Goal: Information Seeking & Learning: Learn about a topic

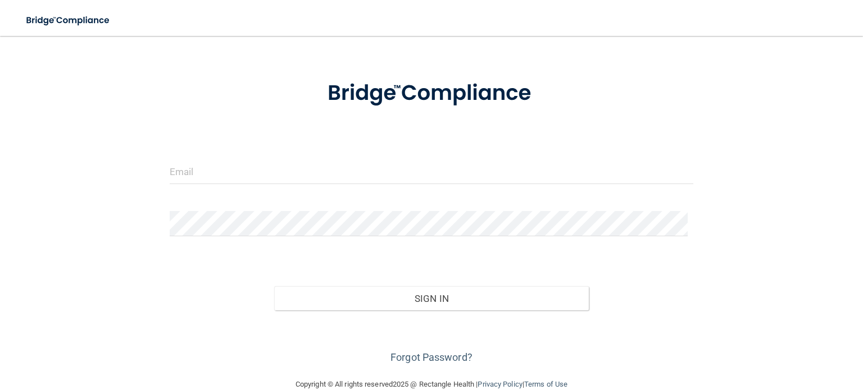
scroll to position [56, 0]
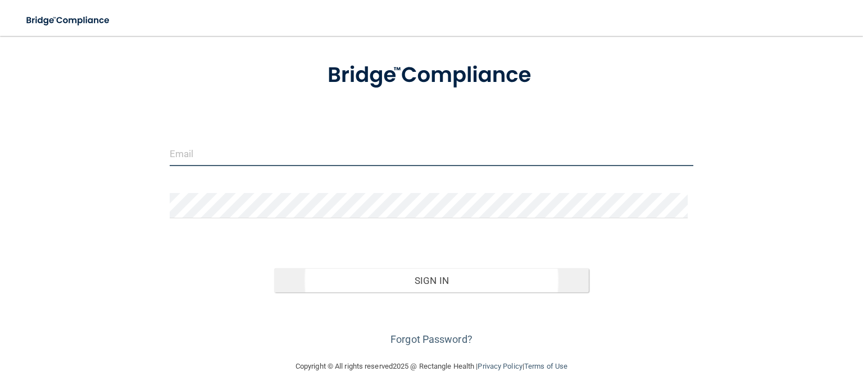
type input "[EMAIL_ADDRESS][DOMAIN_NAME]"
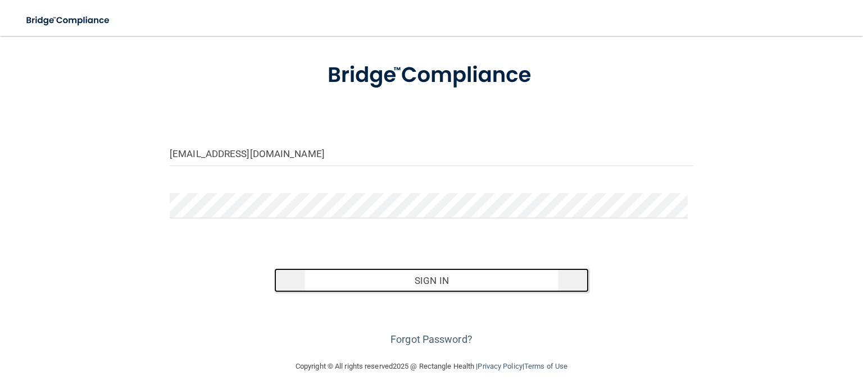
click at [323, 279] on button "Sign In" at bounding box center [431, 281] width 314 height 25
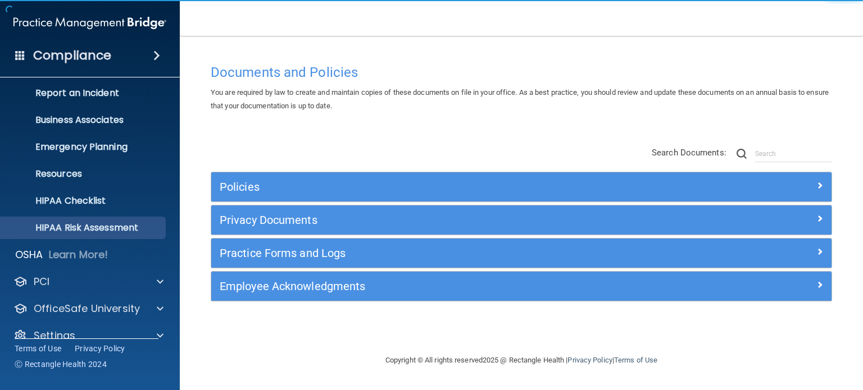
scroll to position [75, 0]
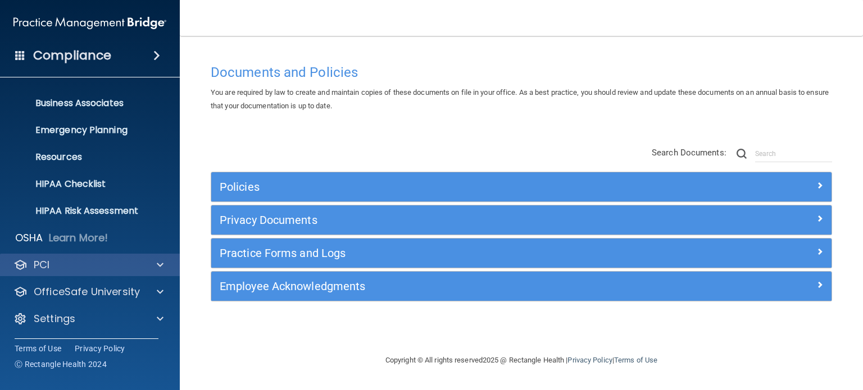
click at [42, 266] on p "PCI" at bounding box center [42, 264] width 16 height 13
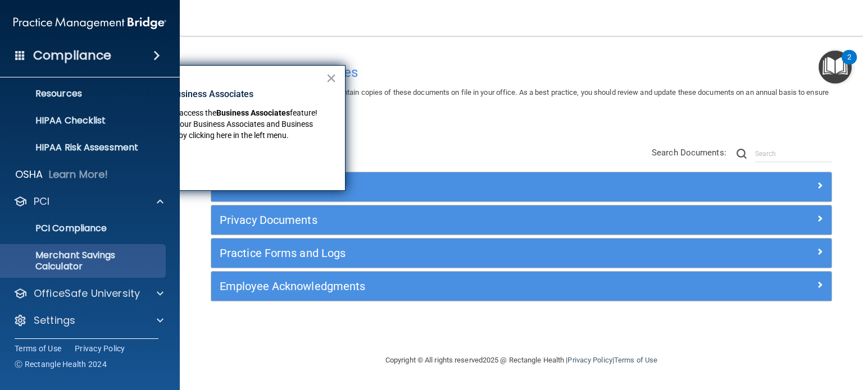
scroll to position [140, 0]
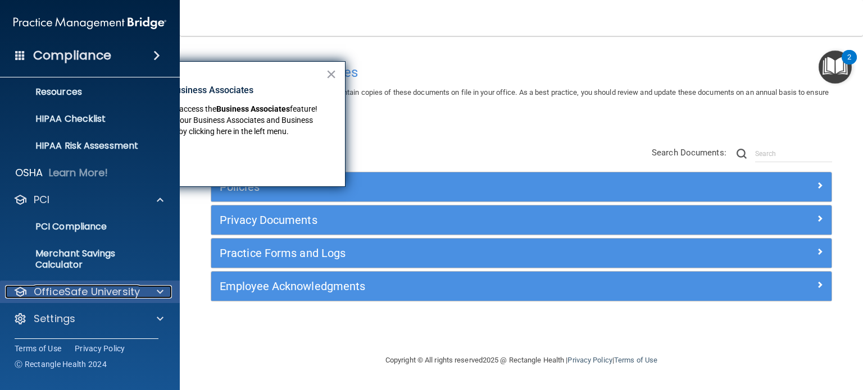
click at [55, 296] on p "OfficeSafe University" at bounding box center [87, 291] width 106 height 13
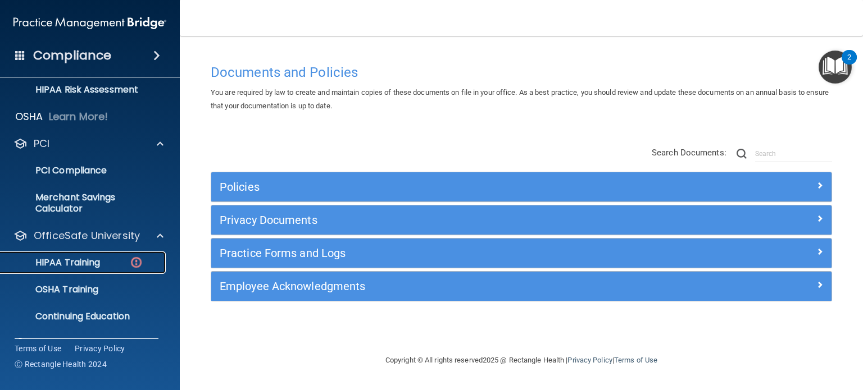
click at [64, 260] on p "HIPAA Training" at bounding box center [53, 262] width 93 height 11
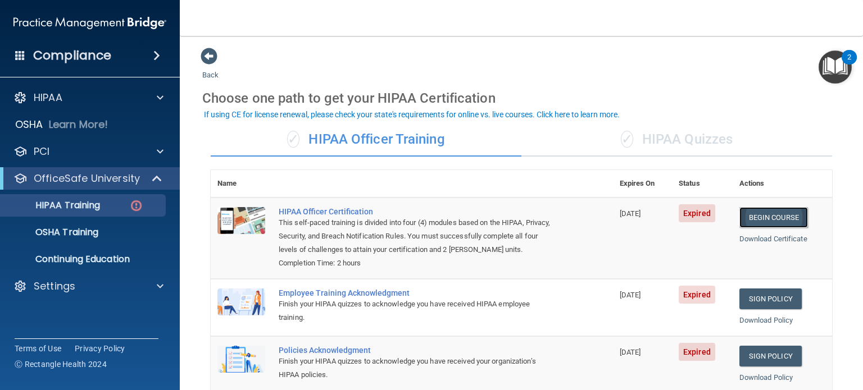
click at [755, 216] on link "Begin Course" at bounding box center [773, 217] width 69 height 21
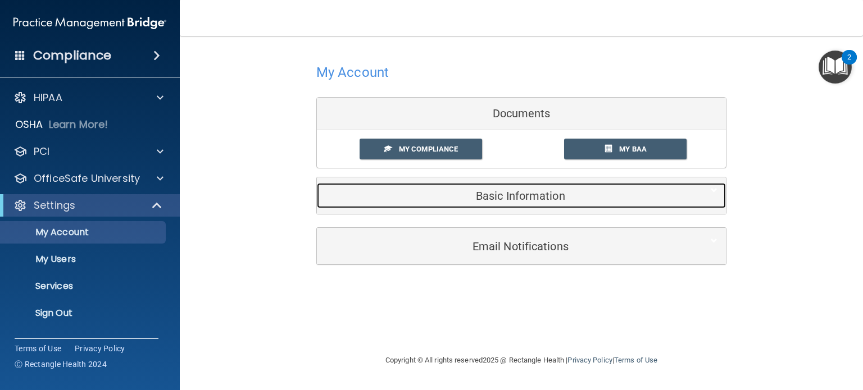
click at [464, 192] on h5 "Basic Information" at bounding box center [504, 196] width 358 height 12
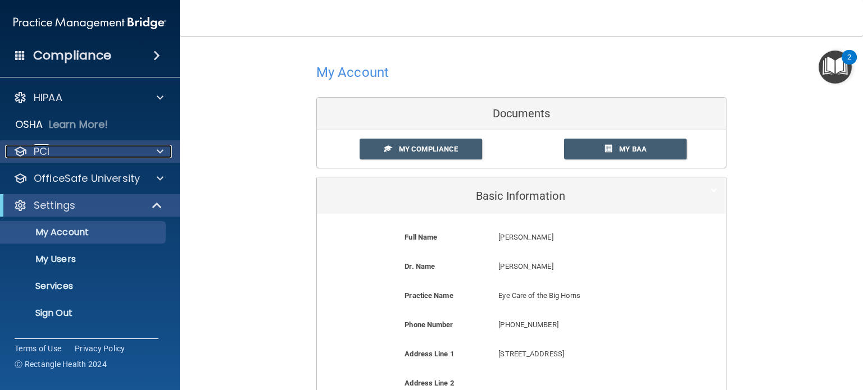
click at [101, 153] on div "PCI" at bounding box center [74, 151] width 139 height 13
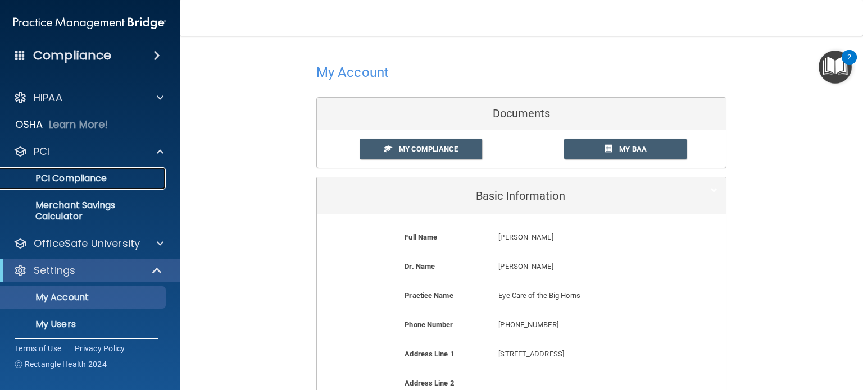
click at [93, 181] on p "PCI Compliance" at bounding box center [83, 178] width 153 height 11
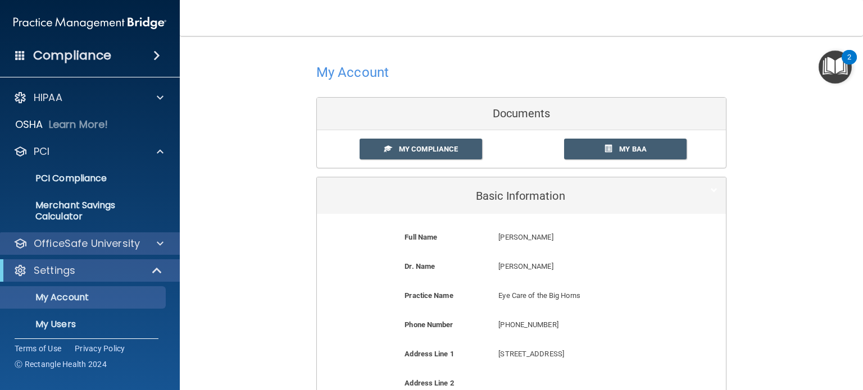
click at [54, 253] on div "OfficeSafe University" at bounding box center [90, 244] width 180 height 22
click at [52, 242] on p "OfficeSafe University" at bounding box center [87, 243] width 106 height 13
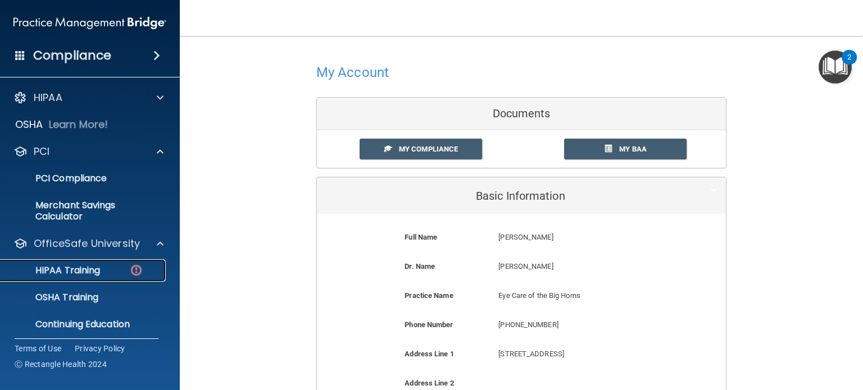
drag, startPoint x: 73, startPoint y: 272, endPoint x: 72, endPoint y: 266, distance: 6.3
click at [73, 271] on p "HIPAA Training" at bounding box center [53, 270] width 93 height 11
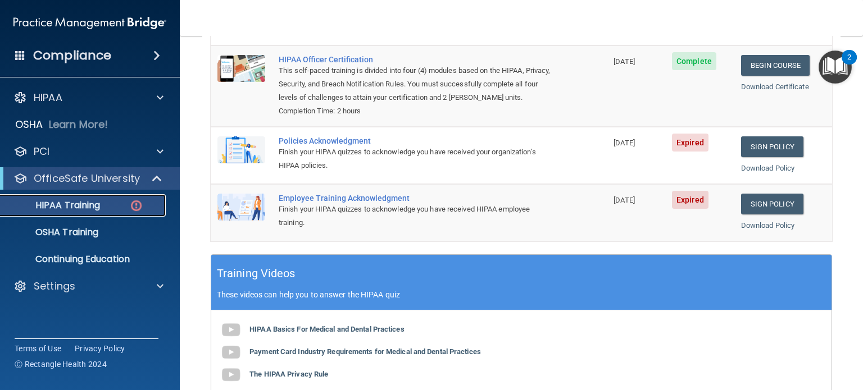
scroll to position [96, 0]
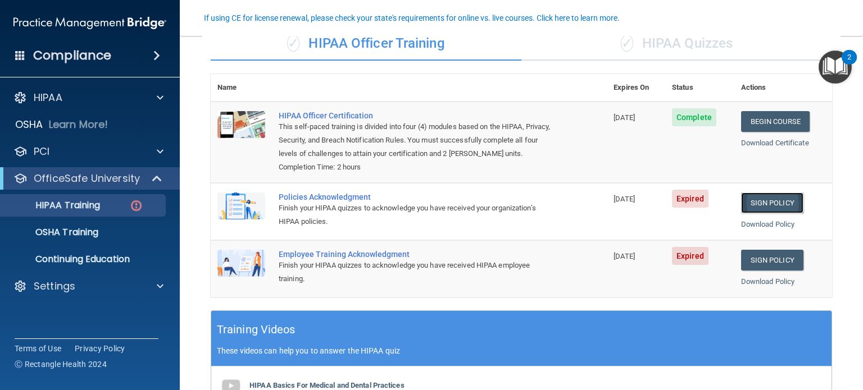
click at [757, 210] on link "Sign Policy" at bounding box center [772, 203] width 62 height 21
click at [755, 271] on link "Sign Policy" at bounding box center [772, 260] width 62 height 21
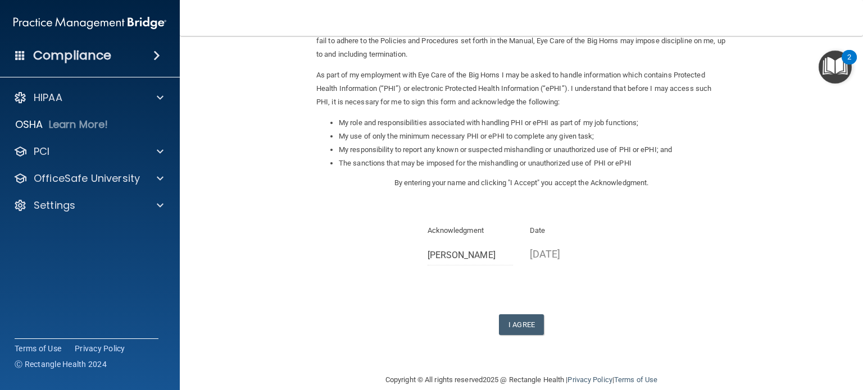
scroll to position [112, 0]
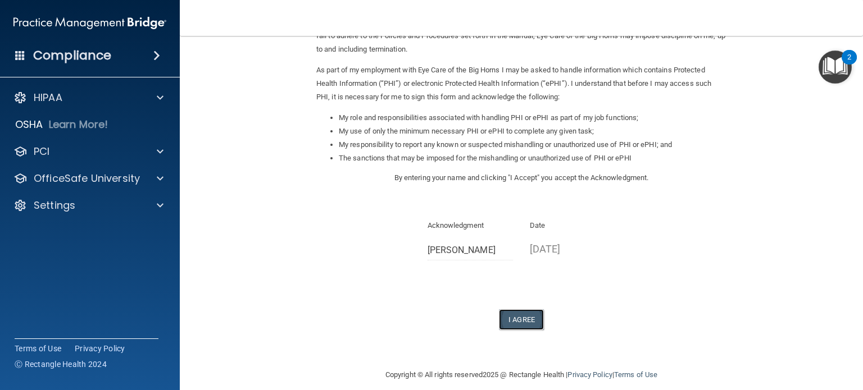
click at [511, 321] on button "I Agree" at bounding box center [521, 320] width 45 height 21
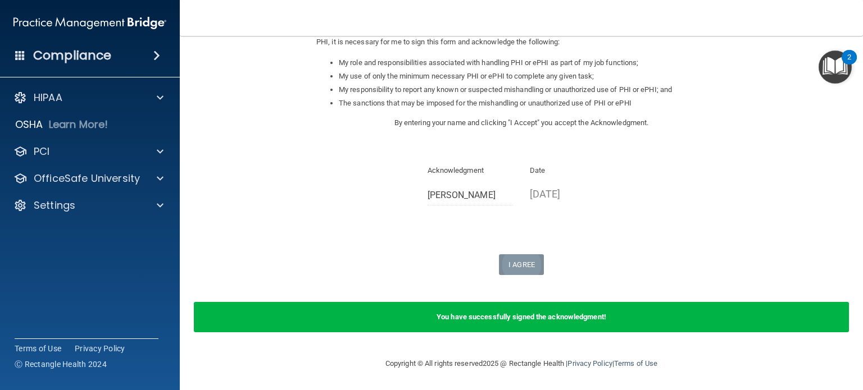
scroll to position [0, 0]
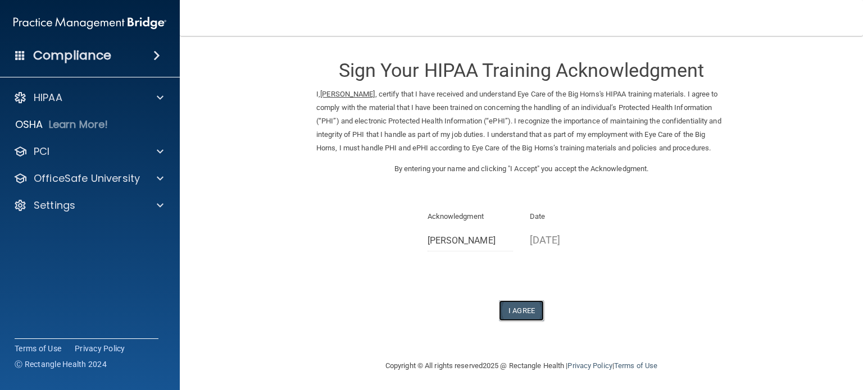
click at [521, 321] on button "I Agree" at bounding box center [521, 311] width 45 height 21
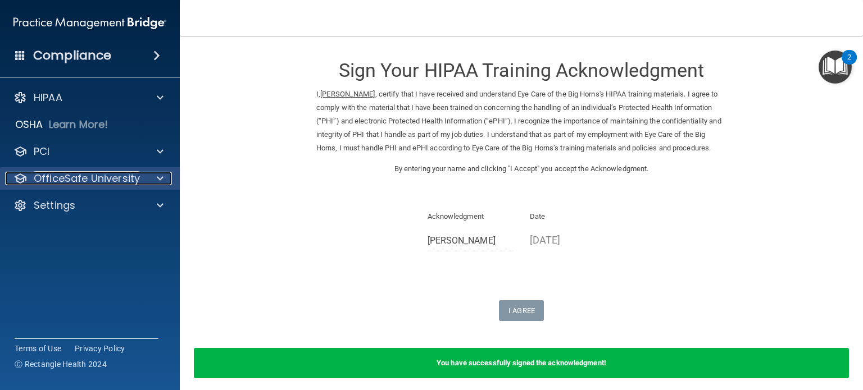
click at [130, 183] on p "OfficeSafe University" at bounding box center [87, 178] width 106 height 13
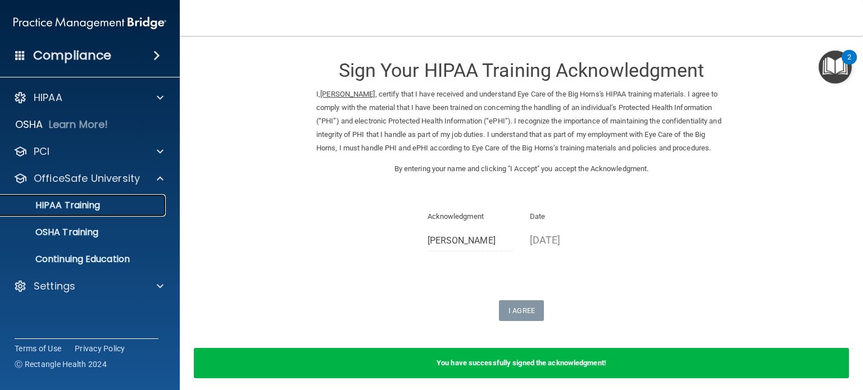
click at [114, 198] on link "HIPAA Training" at bounding box center [77, 205] width 177 height 22
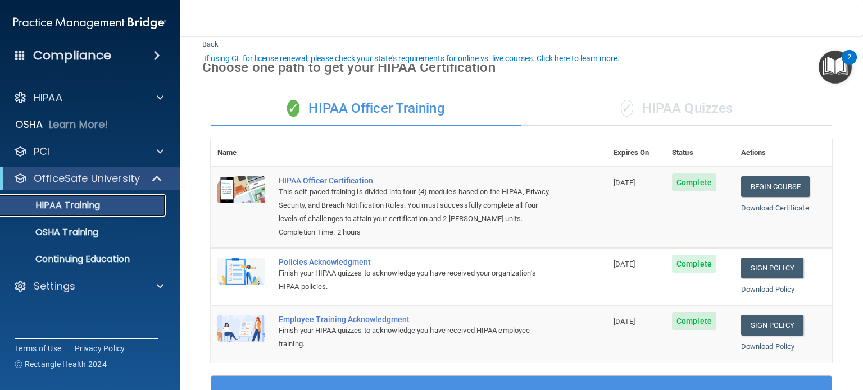
scroll to position [56, 0]
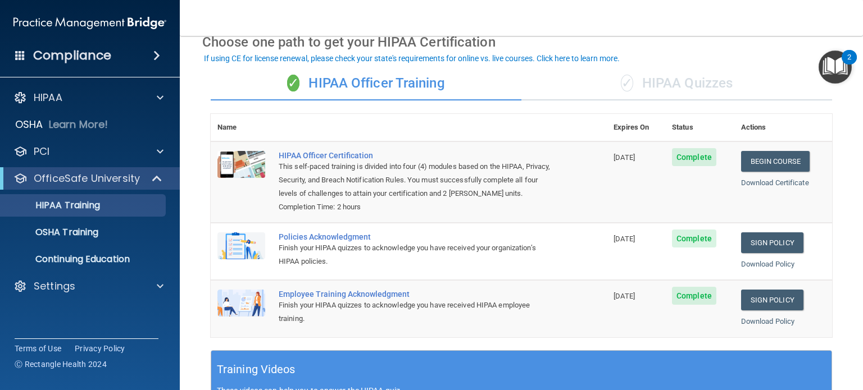
click at [662, 84] on div "✓ HIPAA Quizzes" at bounding box center [676, 84] width 311 height 34
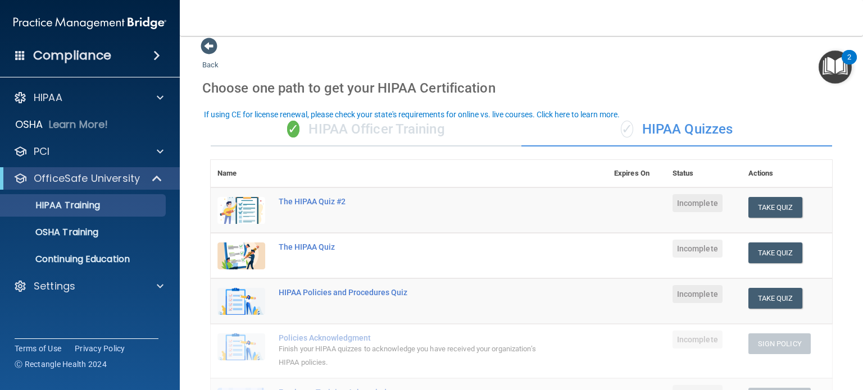
scroll to position [0, 0]
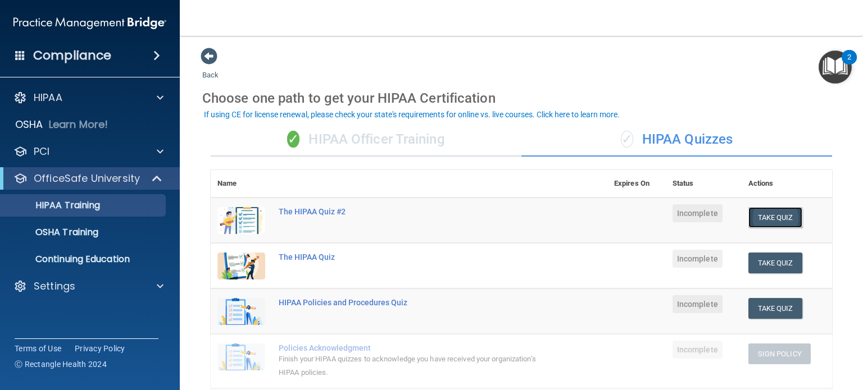
click at [753, 219] on button "Take Quiz" at bounding box center [775, 217] width 54 height 21
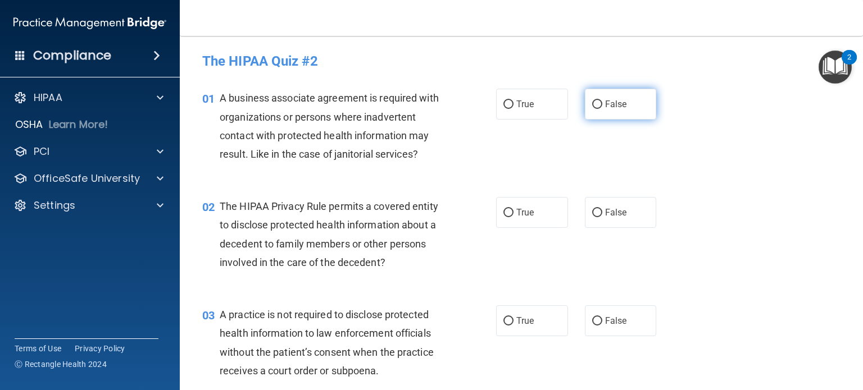
click at [592, 101] on input "False" at bounding box center [597, 105] width 10 height 8
radio input "true"
click at [503, 213] on input "True" at bounding box center [508, 213] width 10 height 8
radio input "true"
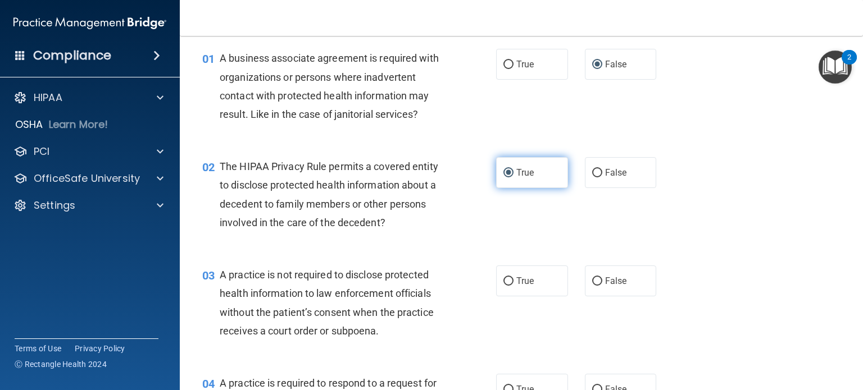
scroll to position [112, 0]
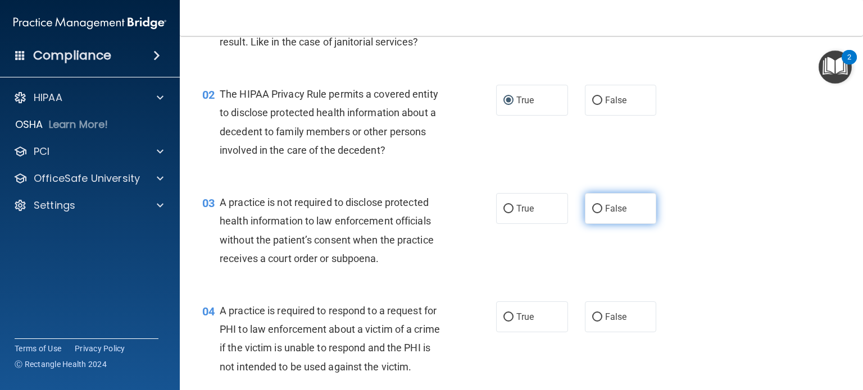
click at [592, 206] on input "False" at bounding box center [597, 209] width 10 height 8
radio input "true"
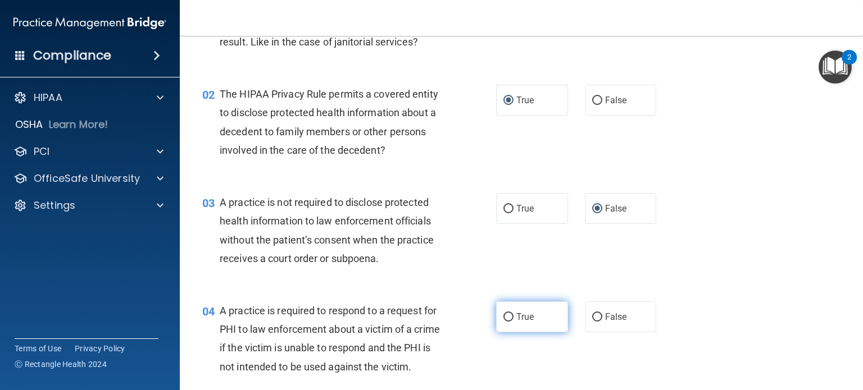
click at [503, 316] on input "True" at bounding box center [508, 318] width 10 height 8
radio input "true"
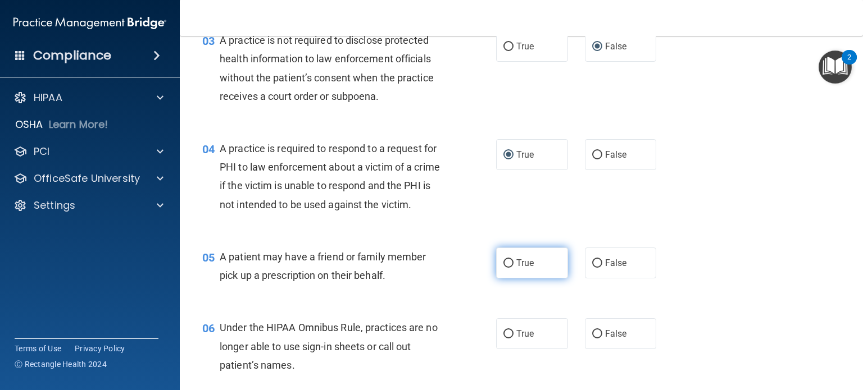
scroll to position [281, 0]
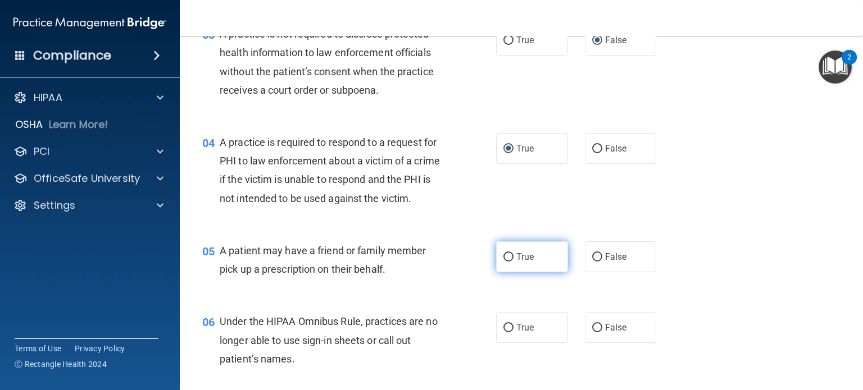
click at [505, 262] on input "True" at bounding box center [508, 257] width 10 height 8
radio input "true"
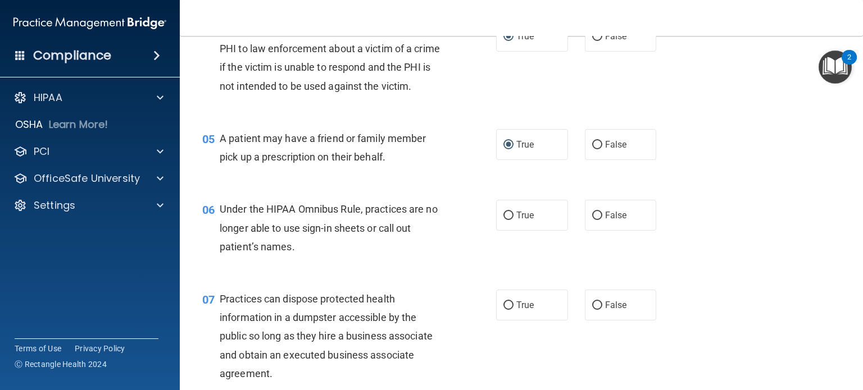
scroll to position [449, 0]
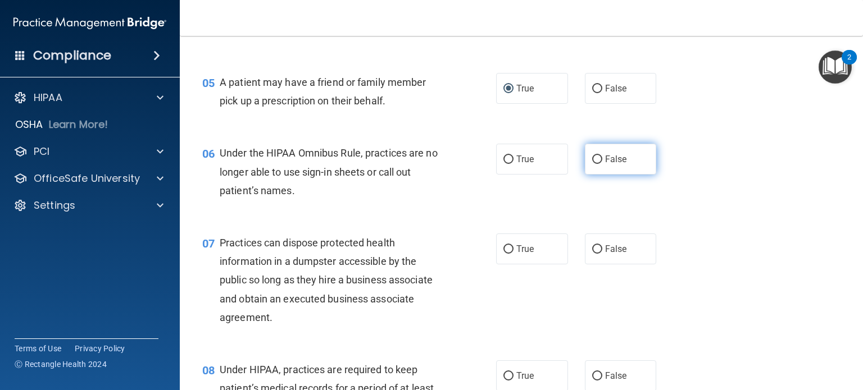
click at [592, 164] on input "False" at bounding box center [597, 160] width 10 height 8
radio input "true"
click at [593, 254] on input "False" at bounding box center [597, 250] width 10 height 8
radio input "true"
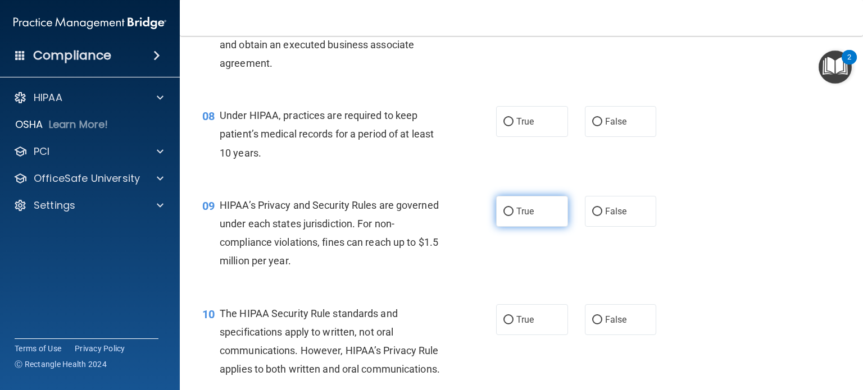
scroll to position [730, 0]
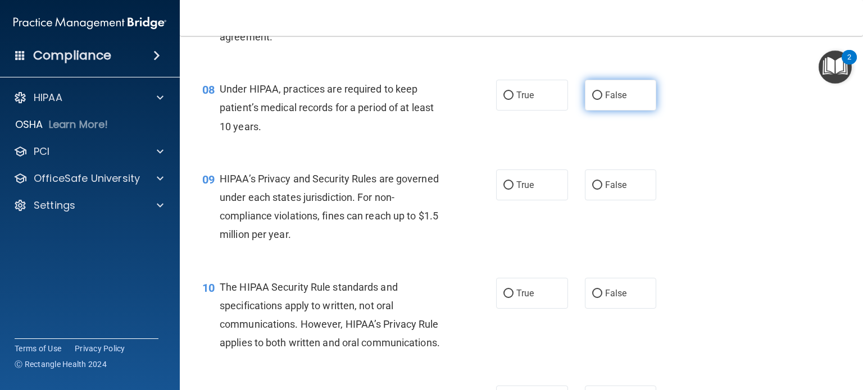
click at [596, 109] on label "False" at bounding box center [621, 95] width 72 height 31
click at [596, 100] on input "False" at bounding box center [597, 96] width 10 height 8
radio input "true"
click at [589, 201] on label "False" at bounding box center [621, 185] width 72 height 31
click at [592, 190] on input "False" at bounding box center [597, 185] width 10 height 8
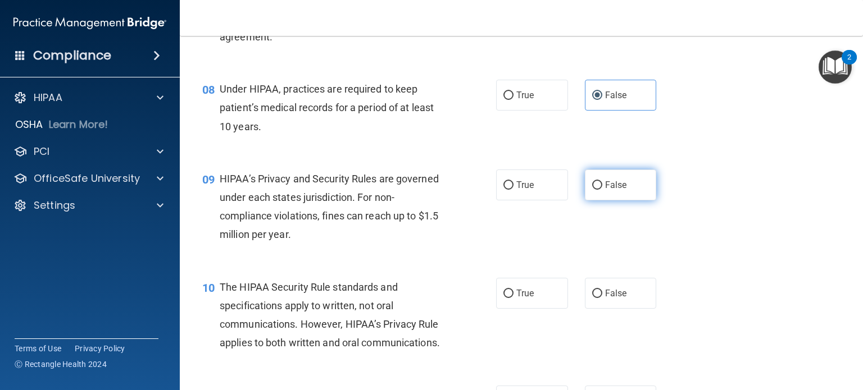
radio input "true"
click at [508, 305] on label "True" at bounding box center [532, 293] width 72 height 31
click at [508, 298] on input "True" at bounding box center [508, 294] width 10 height 8
radio input "true"
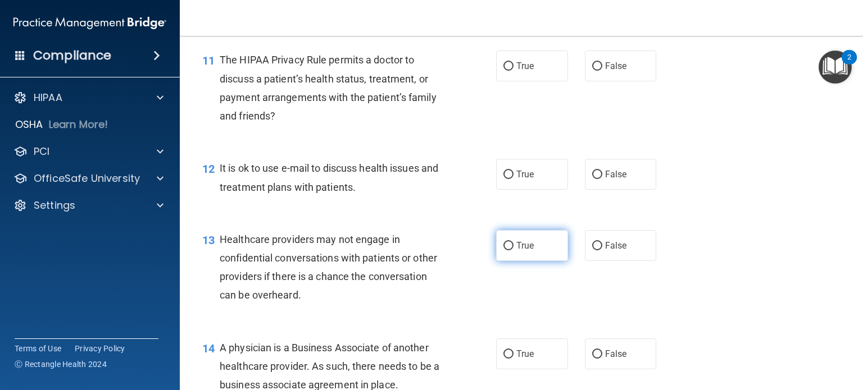
scroll to position [1068, 0]
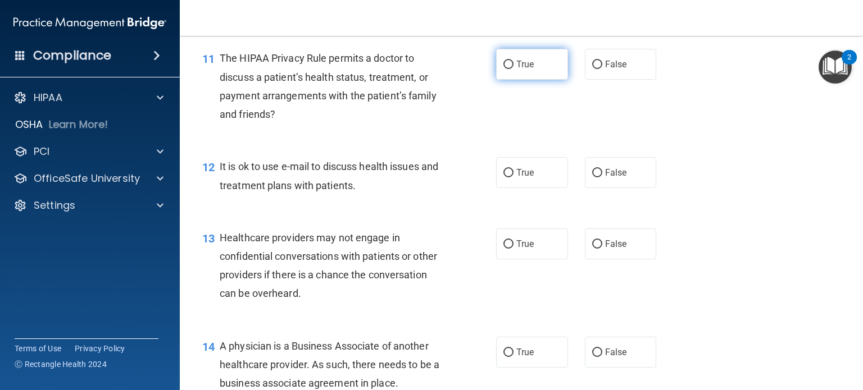
click at [503, 69] on input "True" at bounding box center [508, 65] width 10 height 8
radio input "true"
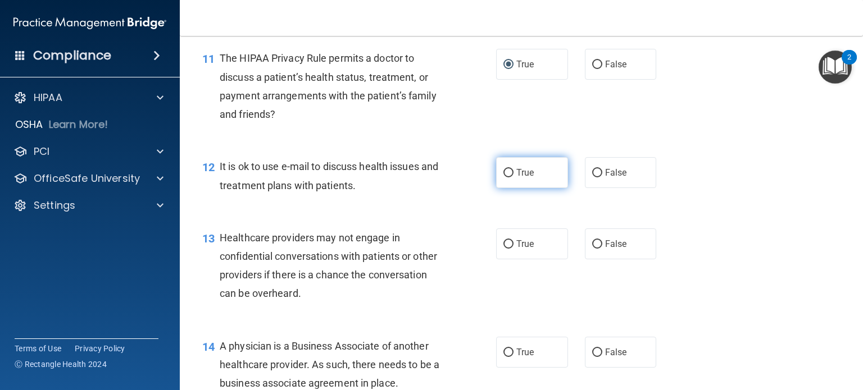
click at [503, 178] on input "True" at bounding box center [508, 173] width 10 height 8
radio input "true"
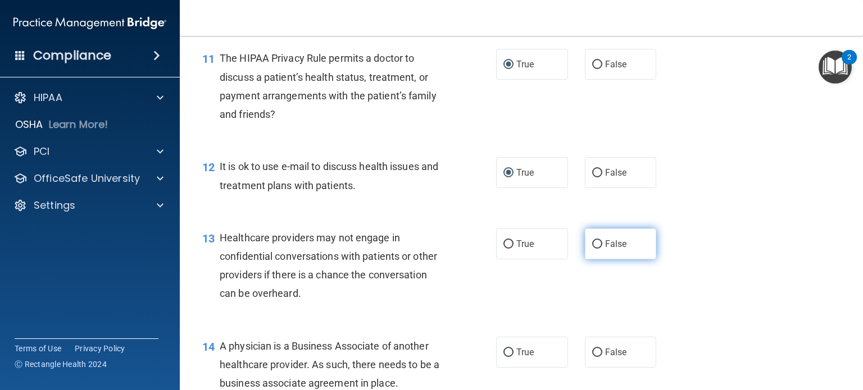
click at [595, 249] on input "False" at bounding box center [597, 244] width 10 height 8
radio input "true"
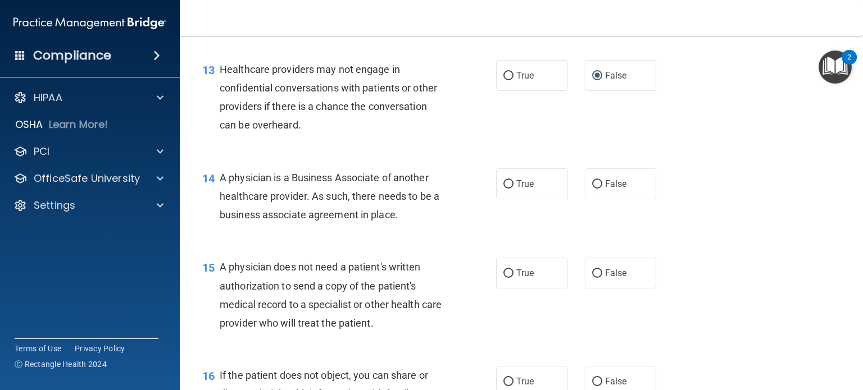
scroll to position [1292, 0]
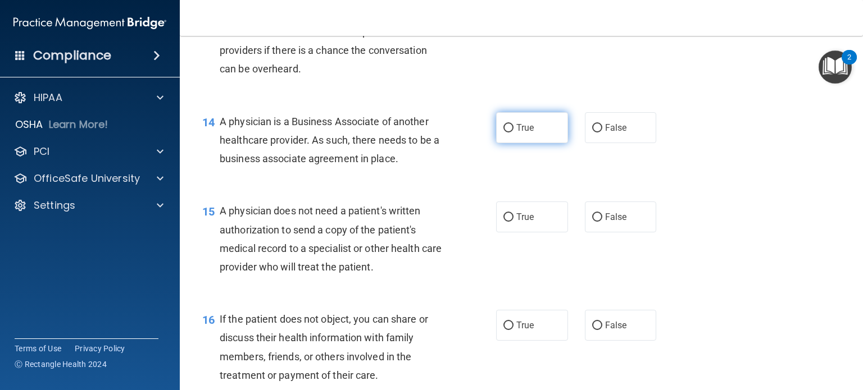
click at [504, 133] on input "True" at bounding box center [508, 128] width 10 height 8
radio input "true"
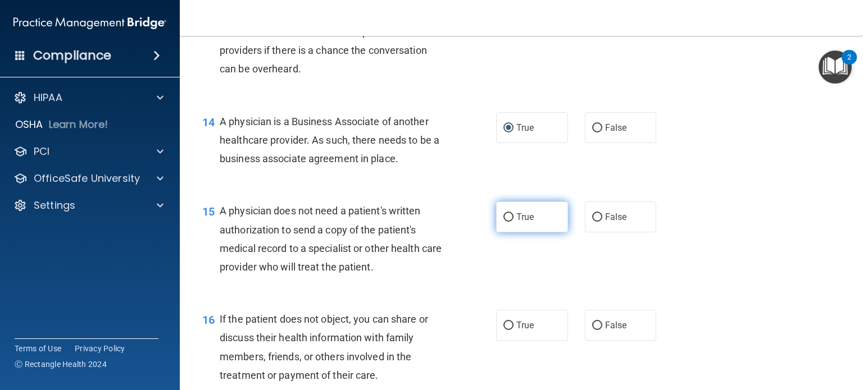
click at [503, 222] on input "True" at bounding box center [508, 218] width 10 height 8
radio input "true"
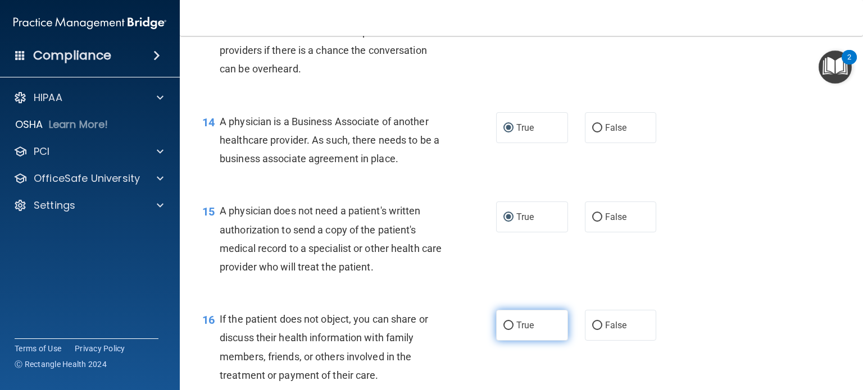
click at [505, 330] on input "True" at bounding box center [508, 326] width 10 height 8
radio input "true"
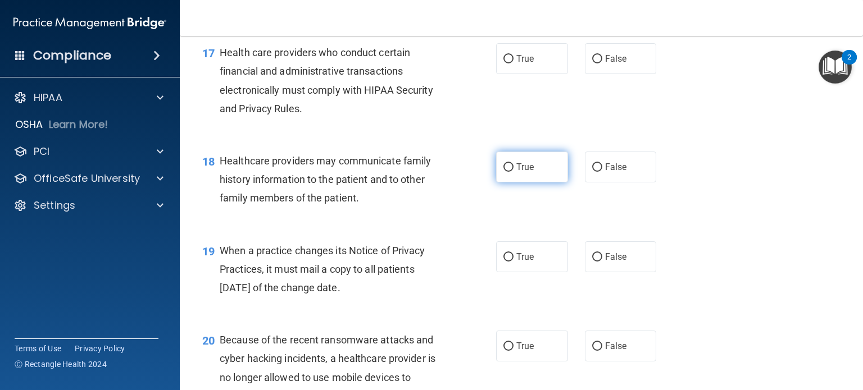
scroll to position [1686, 0]
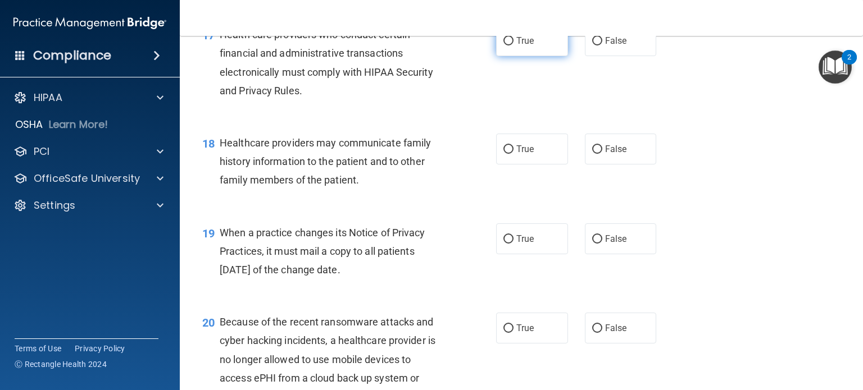
click at [503, 46] on input "True" at bounding box center [508, 41] width 10 height 8
radio input "true"
drag, startPoint x: 596, startPoint y: 185, endPoint x: 591, endPoint y: 191, distance: 7.6
click at [595, 154] on input "False" at bounding box center [597, 150] width 10 height 8
radio input "true"
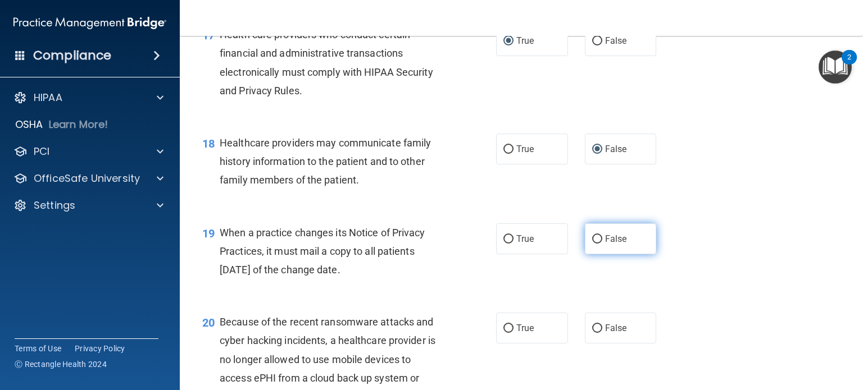
click at [592, 244] on input "False" at bounding box center [597, 239] width 10 height 8
radio input "true"
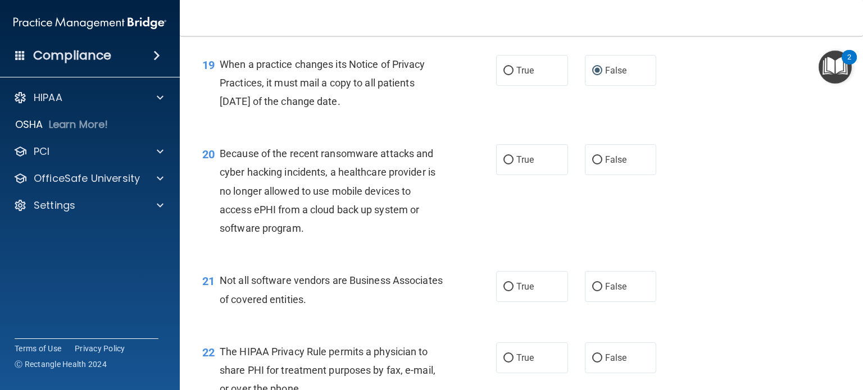
scroll to position [1910, 0]
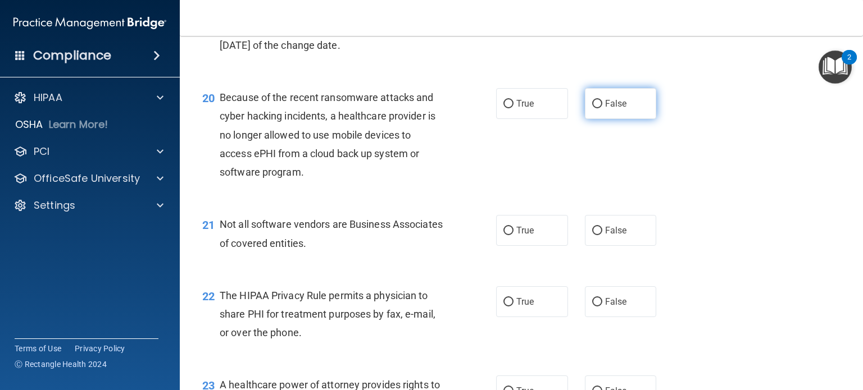
click at [592, 108] on input "False" at bounding box center [597, 104] width 10 height 8
radio input "true"
drag, startPoint x: 505, startPoint y: 265, endPoint x: 505, endPoint y: 295, distance: 29.8
click at [505, 235] on input "True" at bounding box center [508, 231] width 10 height 8
radio input "true"
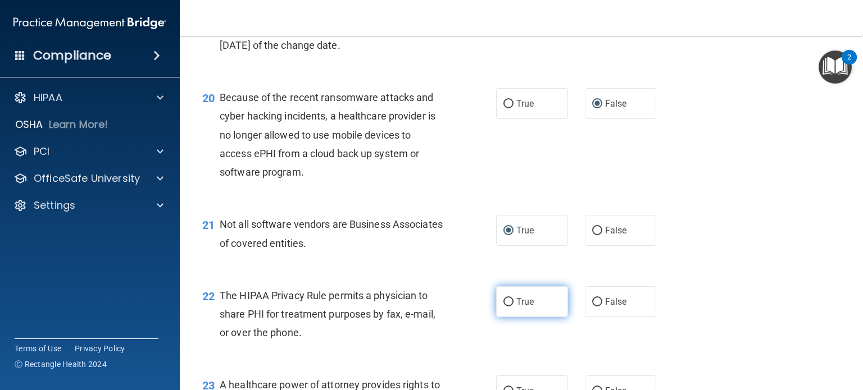
click at [503, 307] on input "True" at bounding box center [508, 302] width 10 height 8
radio input "true"
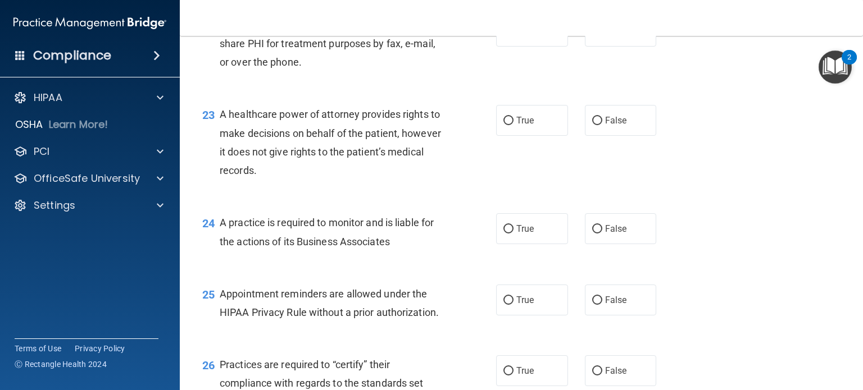
scroll to position [2247, 0]
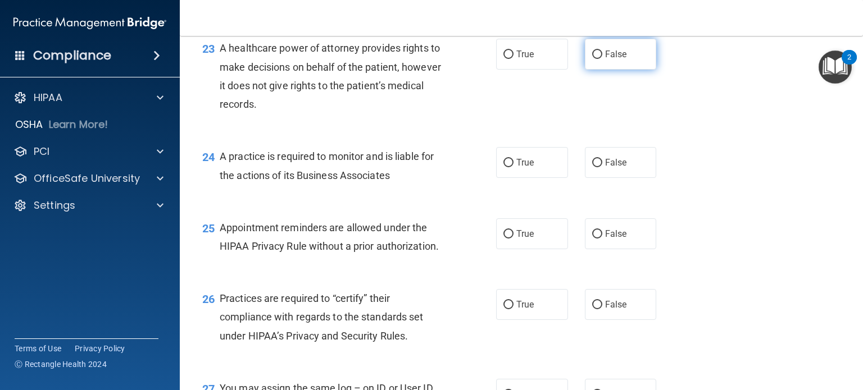
click at [592, 59] on input "False" at bounding box center [597, 55] width 10 height 8
radio input "true"
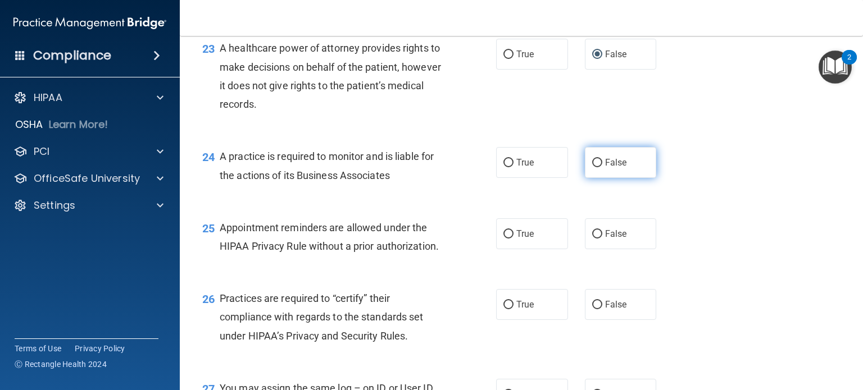
click at [592, 167] on input "False" at bounding box center [597, 163] width 10 height 8
radio input "true"
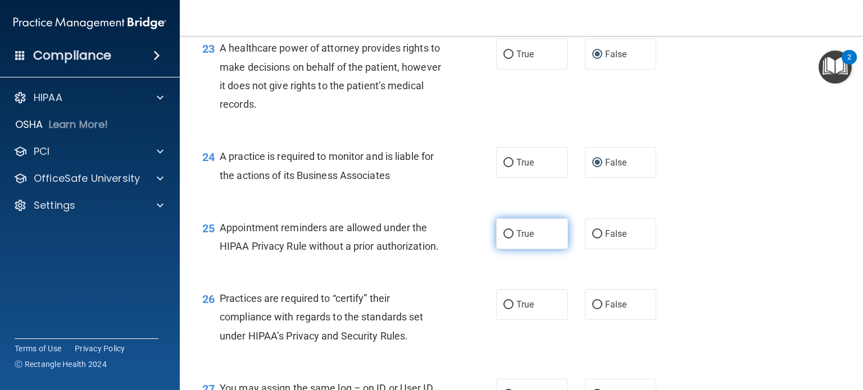
click at [504, 239] on input "True" at bounding box center [508, 234] width 10 height 8
radio input "true"
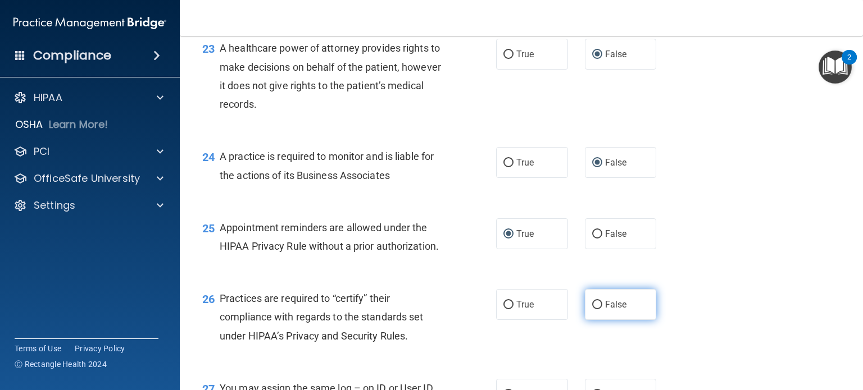
click at [592, 310] on input "False" at bounding box center [597, 305] width 10 height 8
radio input "true"
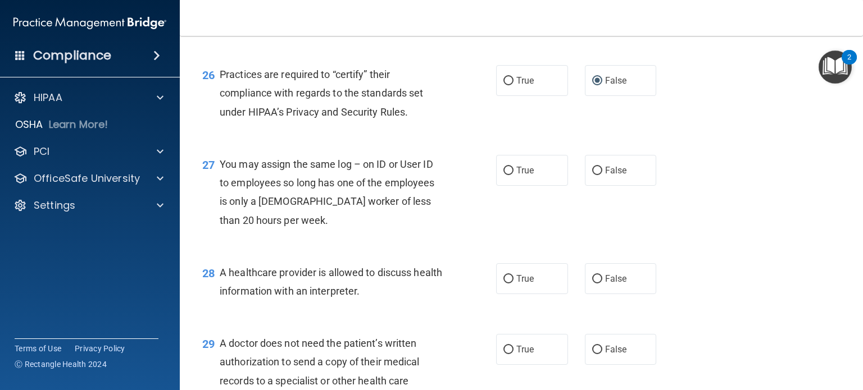
scroll to position [2472, 0]
click at [595, 175] on input "False" at bounding box center [597, 170] width 10 height 8
radio input "true"
click at [507, 283] on input "True" at bounding box center [508, 279] width 10 height 8
radio input "true"
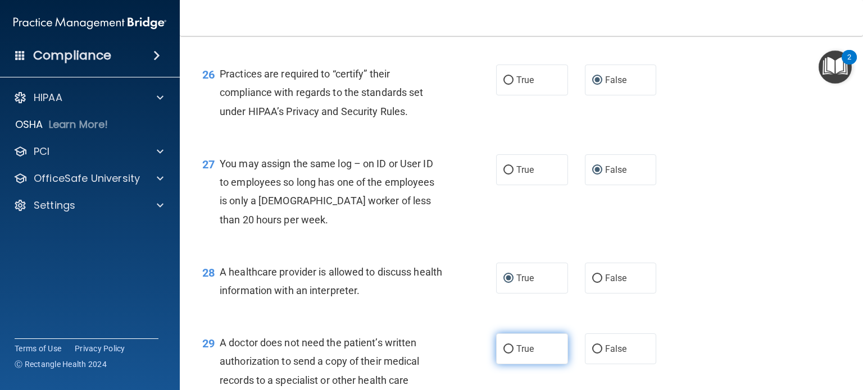
click at [503, 354] on input "True" at bounding box center [508, 350] width 10 height 8
radio input "true"
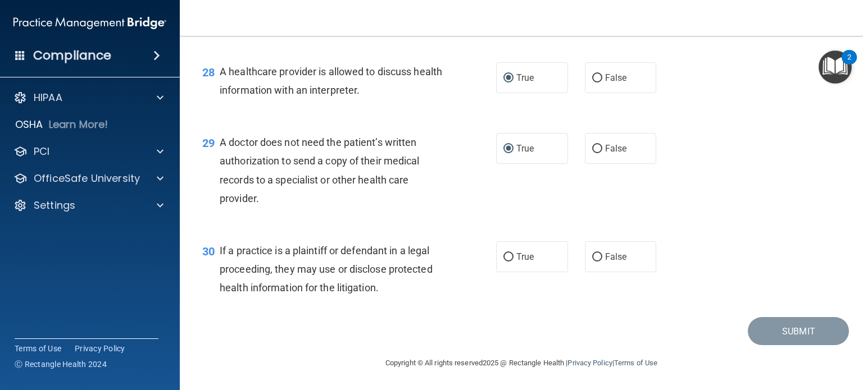
scroll to position [2710, 0]
click at [505, 259] on input "True" at bounding box center [508, 257] width 10 height 8
radio input "true"
click at [773, 324] on button "Submit" at bounding box center [798, 331] width 101 height 29
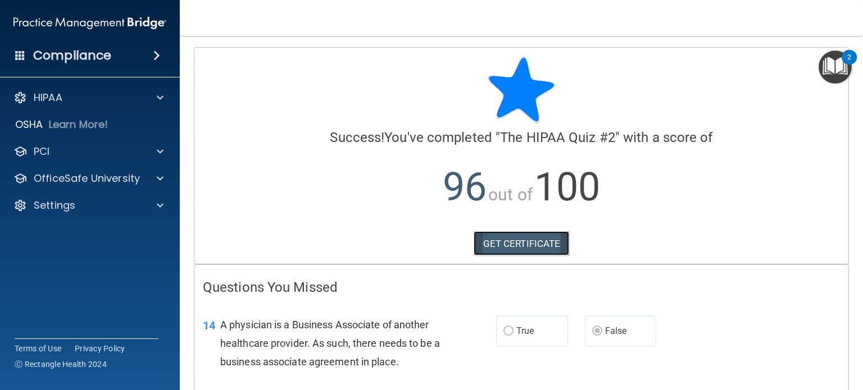
click at [501, 240] on link "GET CERTIFICATE" at bounding box center [522, 243] width 96 height 25
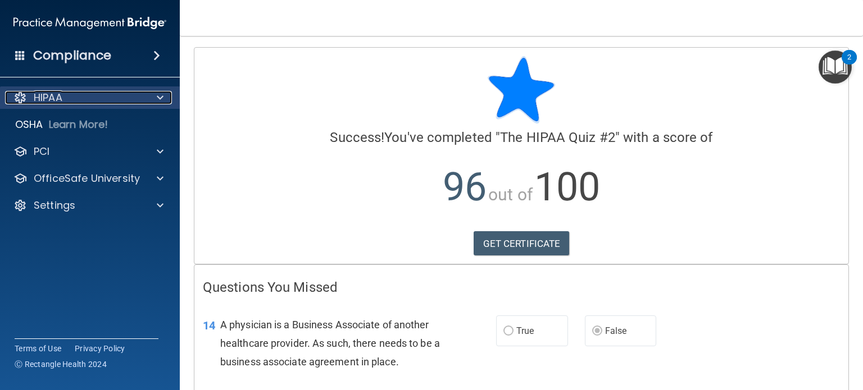
click at [153, 94] on div at bounding box center [158, 97] width 28 height 13
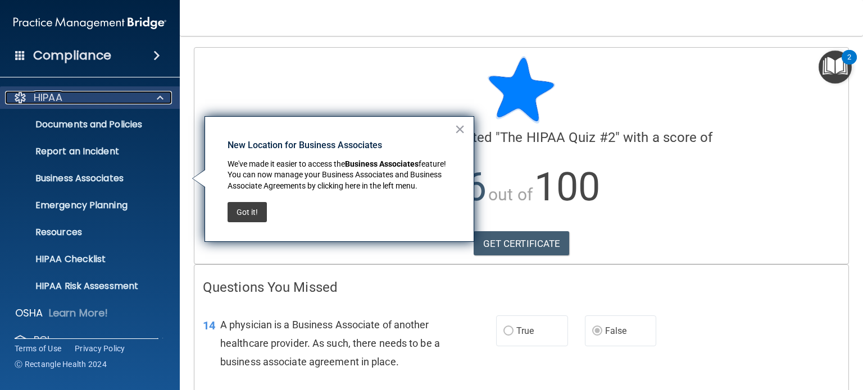
click at [155, 94] on div at bounding box center [158, 97] width 28 height 13
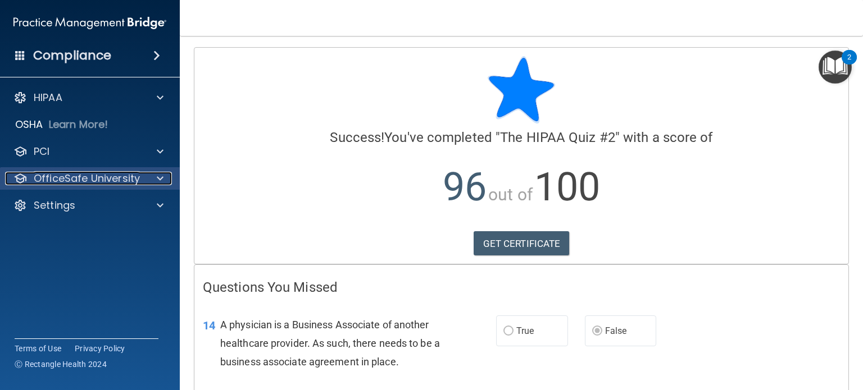
click at [161, 179] on span at bounding box center [160, 178] width 7 height 13
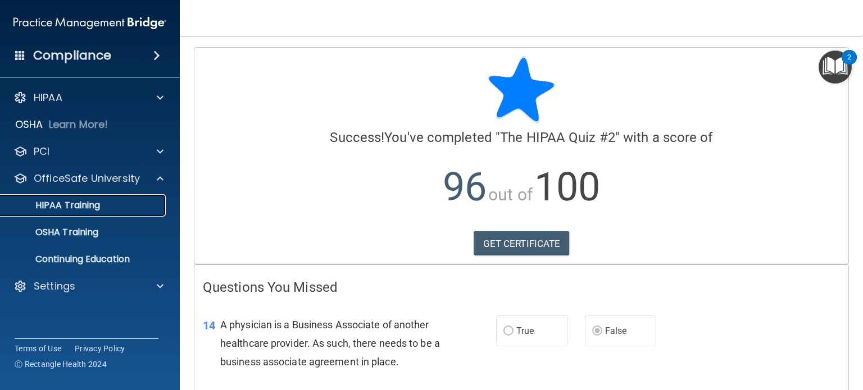
click at [128, 198] on link "HIPAA Training" at bounding box center [77, 205] width 177 height 22
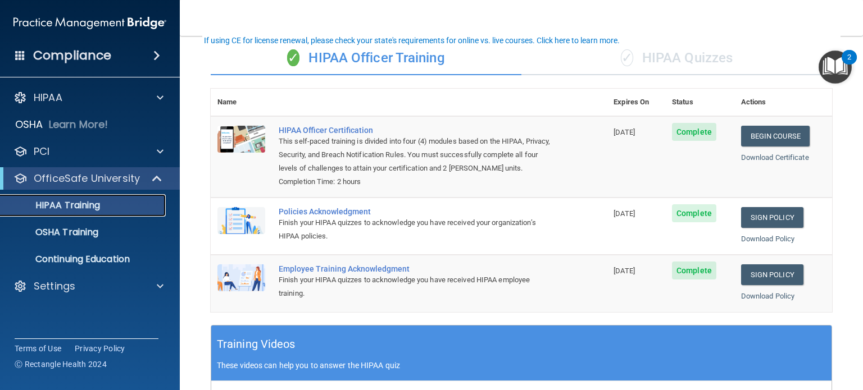
scroll to position [56, 0]
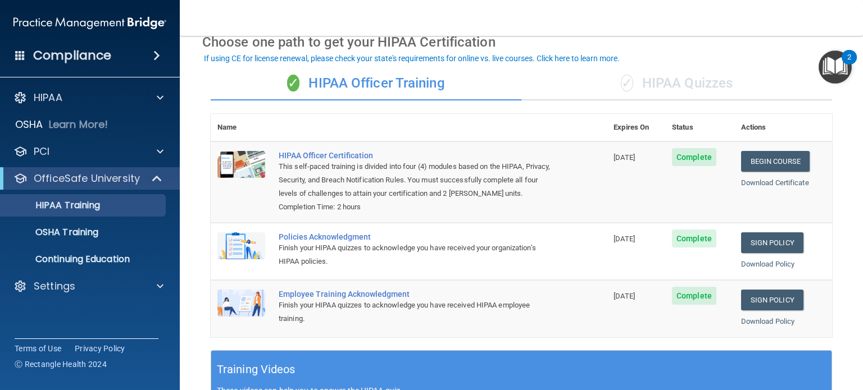
click at [662, 82] on div "✓ HIPAA Quizzes" at bounding box center [676, 84] width 311 height 34
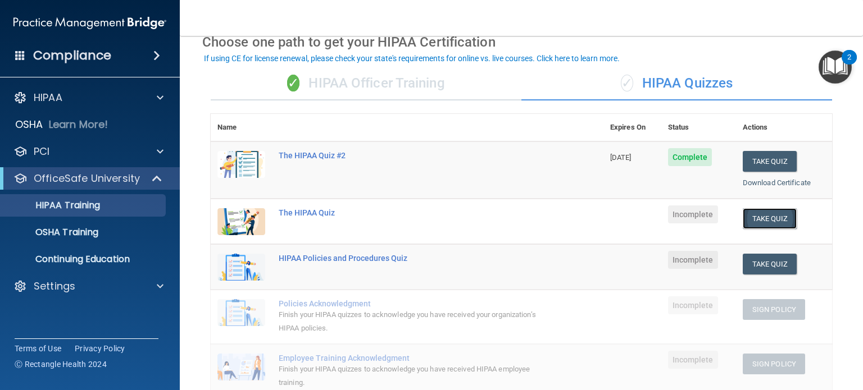
click at [750, 215] on button "Take Quiz" at bounding box center [770, 218] width 54 height 21
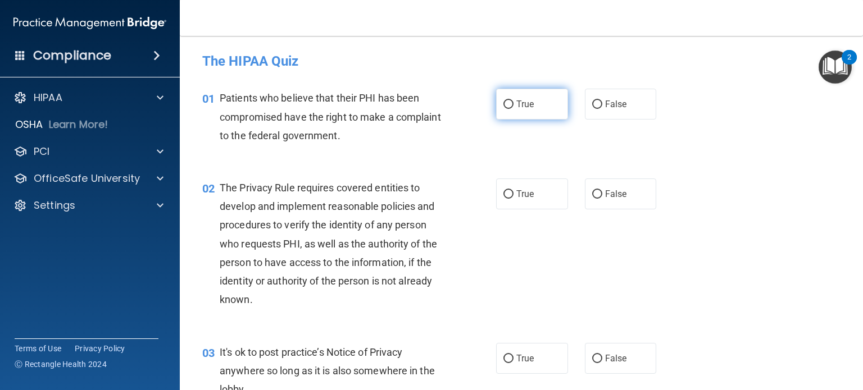
click at [503, 103] on input "True" at bounding box center [508, 105] width 10 height 8
radio input "true"
click at [501, 189] on label "True" at bounding box center [532, 194] width 72 height 31
click at [503, 190] on input "True" at bounding box center [508, 194] width 10 height 8
radio input "true"
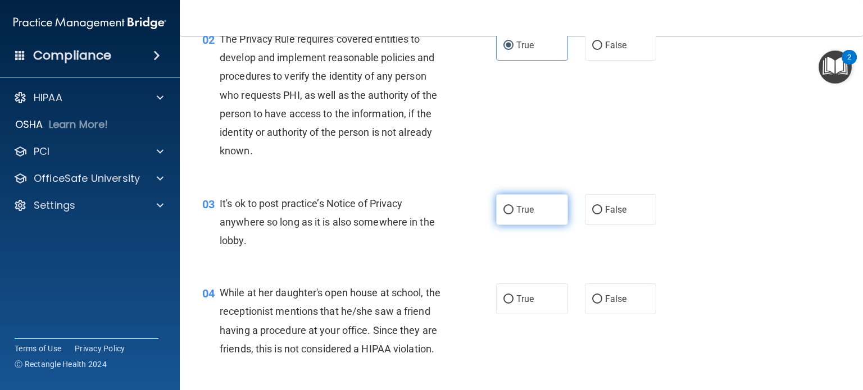
scroll to position [169, 0]
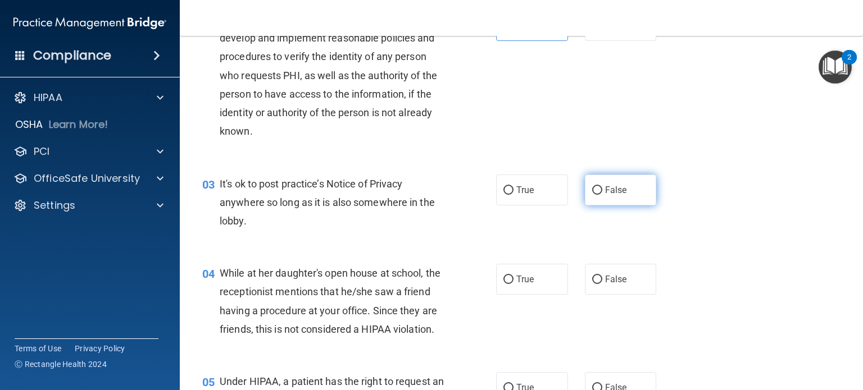
click at [593, 189] on input "False" at bounding box center [597, 191] width 10 height 8
radio input "true"
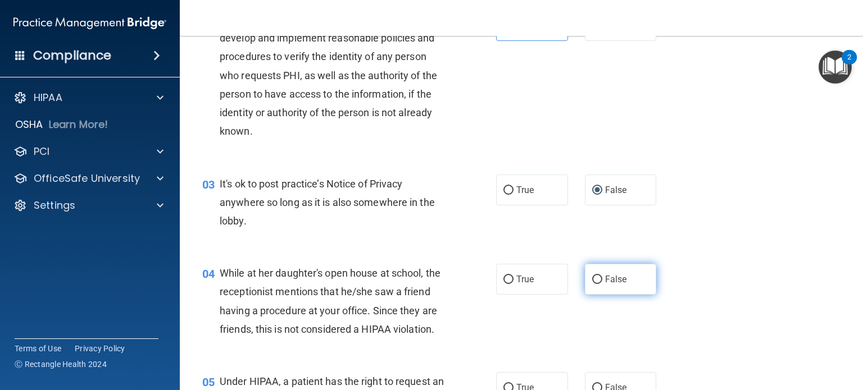
click at [592, 279] on input "False" at bounding box center [597, 280] width 10 height 8
radio input "true"
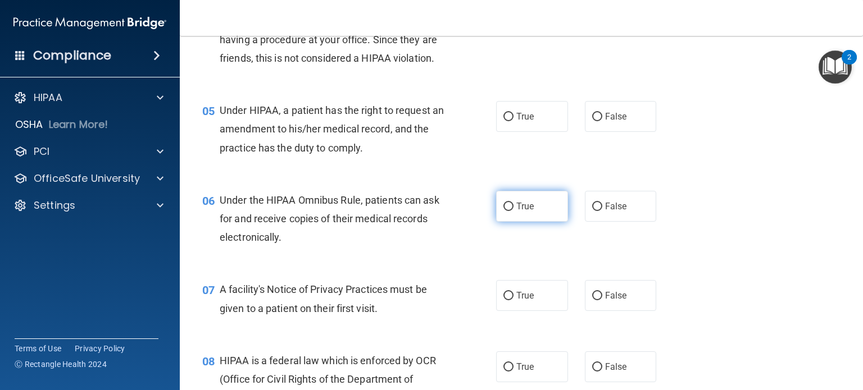
scroll to position [449, 0]
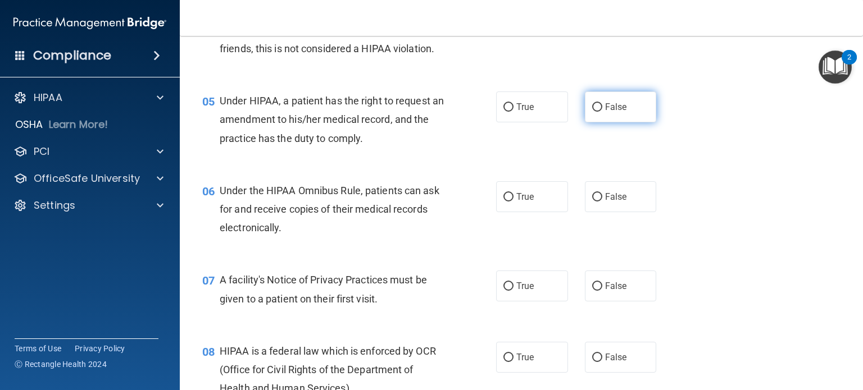
click at [592, 112] on input "False" at bounding box center [597, 107] width 10 height 8
radio input "true"
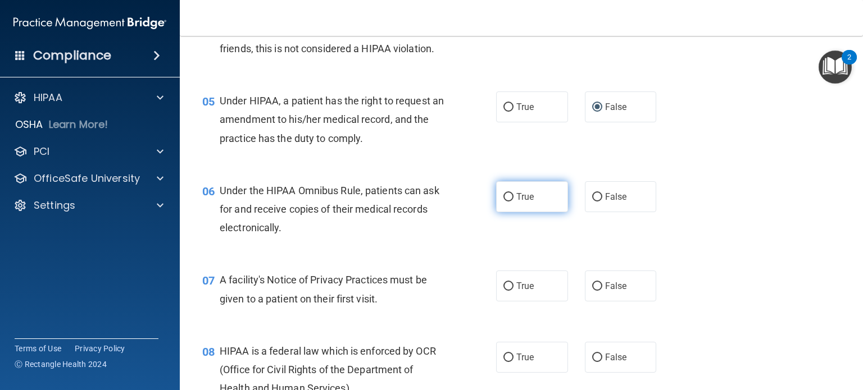
click at [503, 202] on input "True" at bounding box center [508, 197] width 10 height 8
radio input "true"
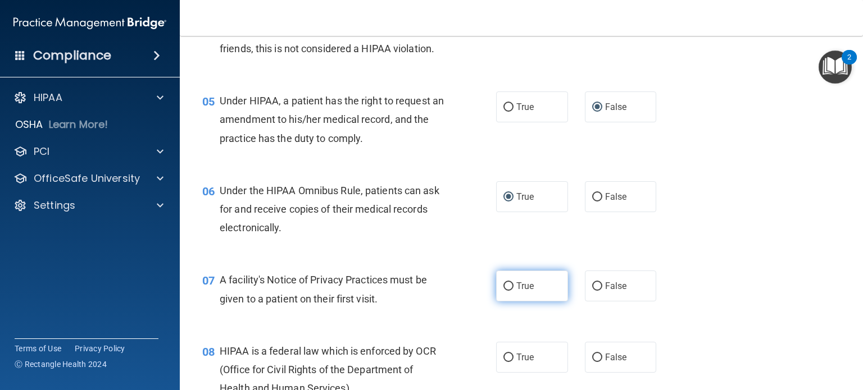
click at [503, 291] on input "True" at bounding box center [508, 287] width 10 height 8
radio input "true"
click at [500, 370] on label "True" at bounding box center [532, 357] width 72 height 31
click at [503, 362] on input "True" at bounding box center [508, 358] width 10 height 8
radio input "true"
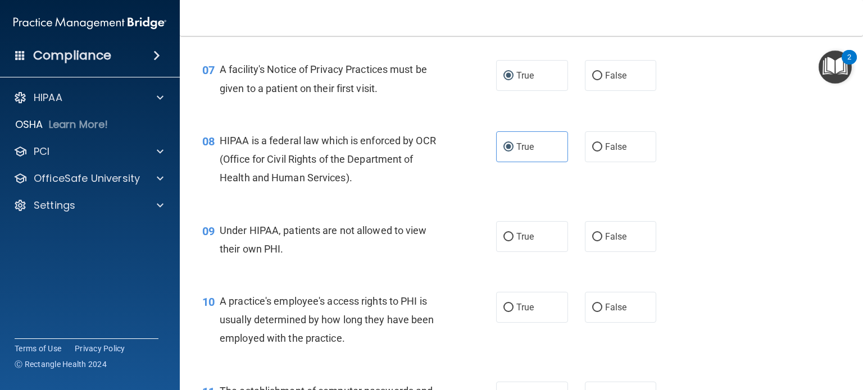
scroll to position [674, 0]
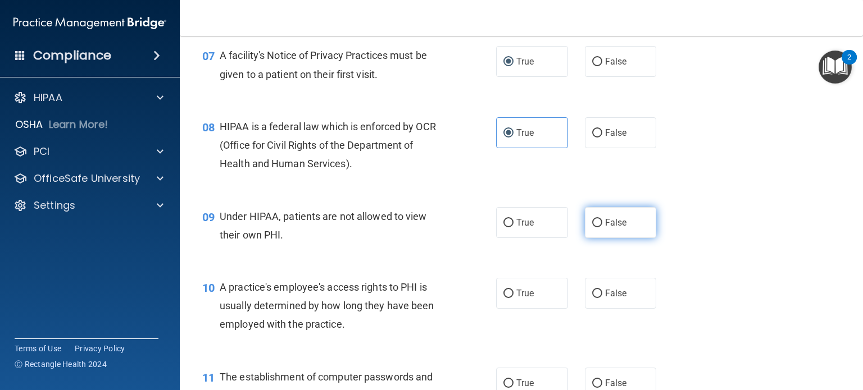
click at [592, 228] on input "False" at bounding box center [597, 223] width 10 height 8
radio input "true"
click at [592, 298] on input "False" at bounding box center [597, 294] width 10 height 8
radio input "true"
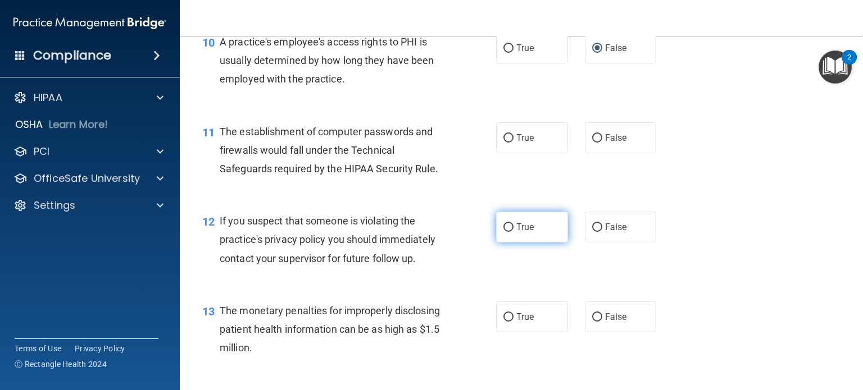
scroll to position [955, 0]
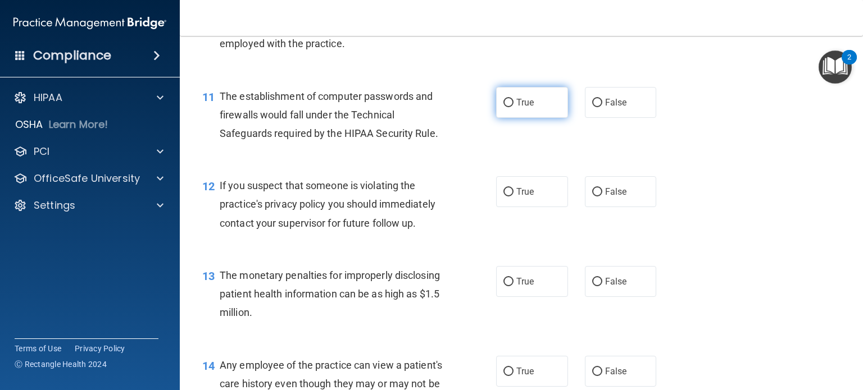
click at [506, 107] on input "True" at bounding box center [508, 103] width 10 height 8
radio input "true"
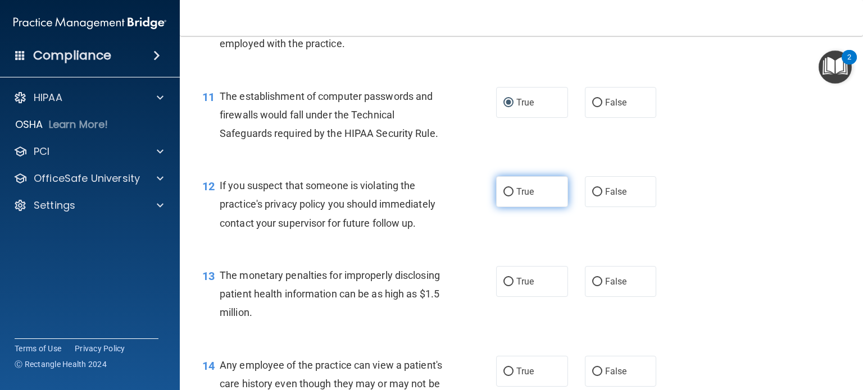
click at [503, 197] on input "True" at bounding box center [508, 192] width 10 height 8
radio input "true"
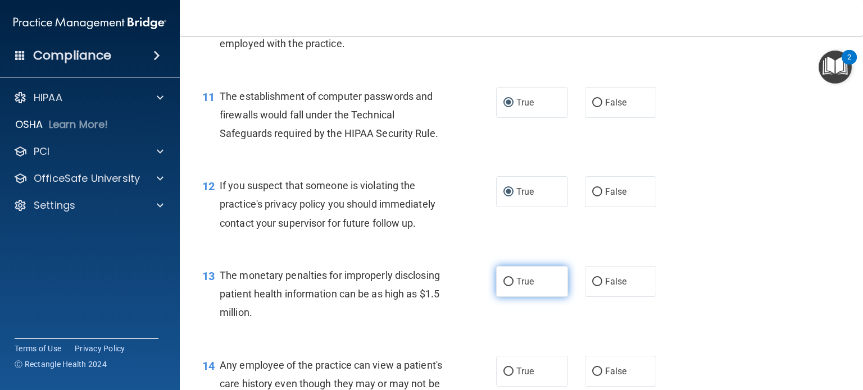
click at [504, 287] on input "True" at bounding box center [508, 282] width 10 height 8
radio input "true"
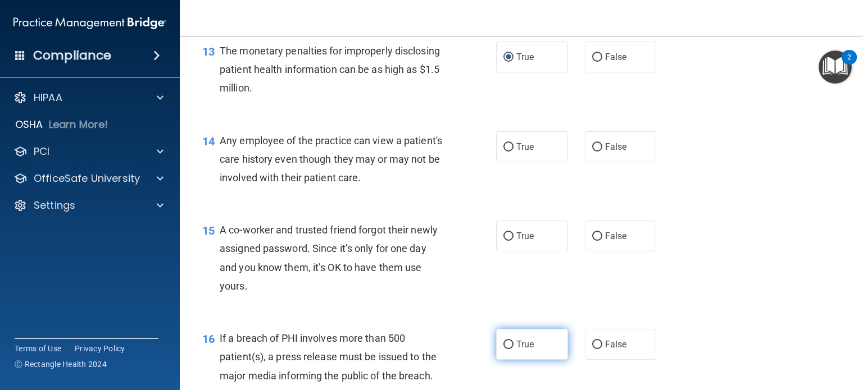
scroll to position [1236, 0]
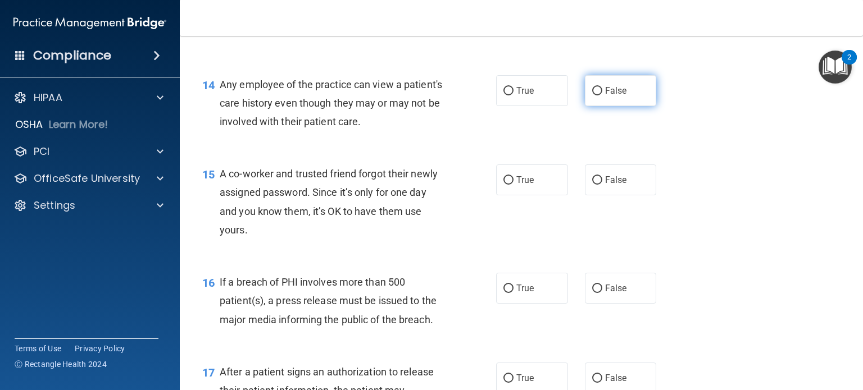
click at [593, 96] on input "False" at bounding box center [597, 91] width 10 height 8
radio input "true"
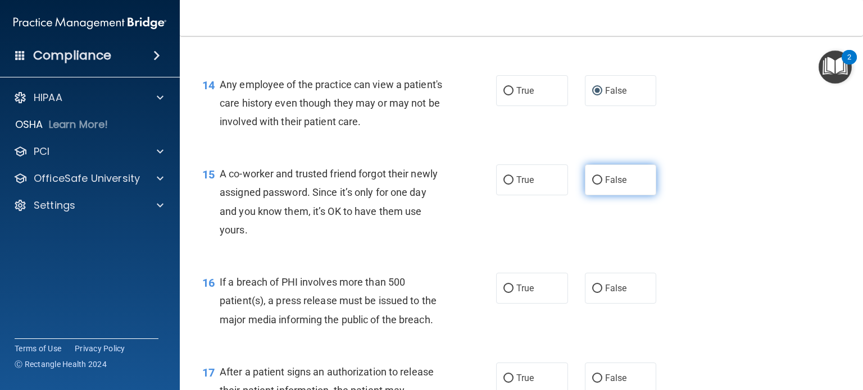
click at [592, 185] on input "False" at bounding box center [597, 180] width 10 height 8
radio input "true"
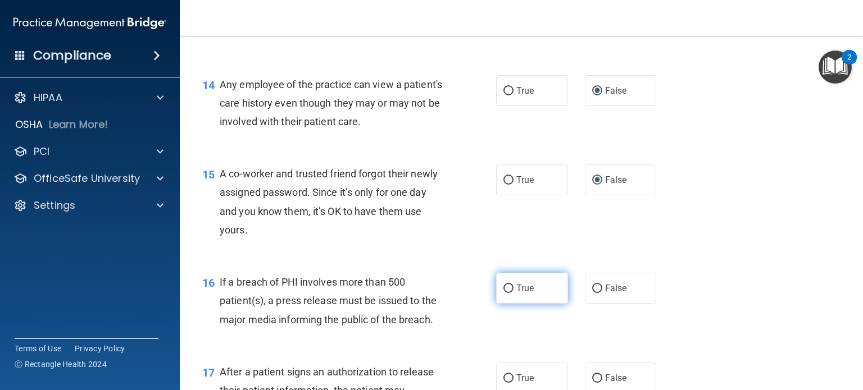
click at [503, 293] on input "True" at bounding box center [508, 289] width 10 height 8
radio input "true"
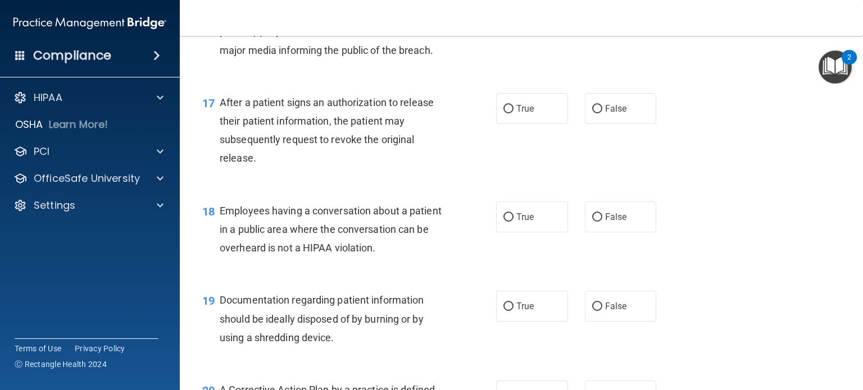
scroll to position [1517, 0]
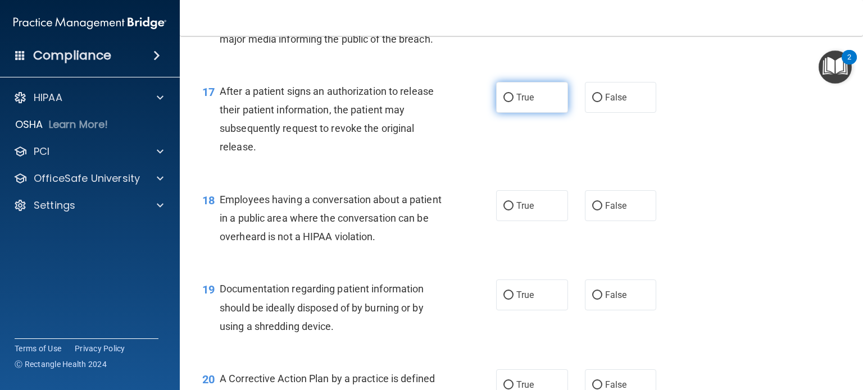
drag, startPoint x: 503, startPoint y: 117, endPoint x: 521, endPoint y: 130, distance: 22.1
click at [504, 102] on input "True" at bounding box center [508, 98] width 10 height 8
radio input "true"
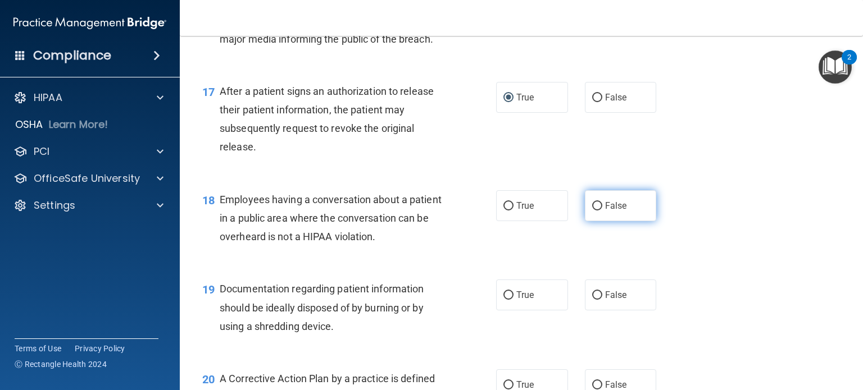
click at [592, 211] on input "False" at bounding box center [597, 206] width 10 height 8
radio input "true"
click at [503, 300] on input "True" at bounding box center [508, 296] width 10 height 8
radio input "true"
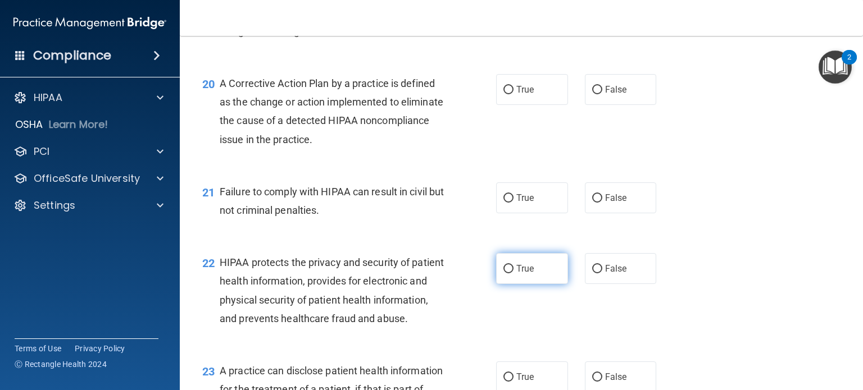
scroll to position [1854, 0]
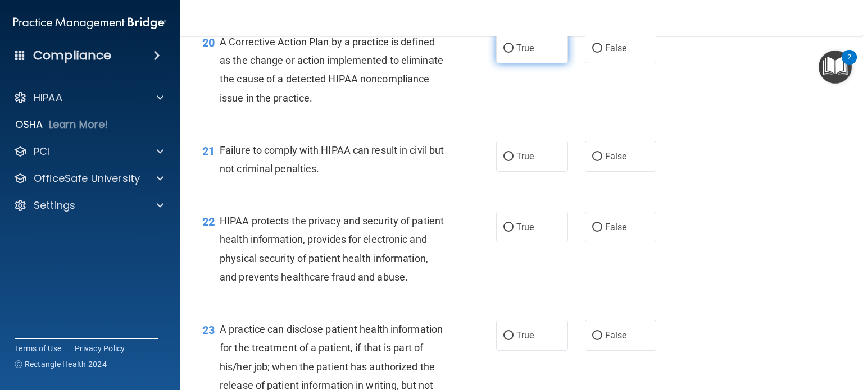
click at [508, 53] on input "True" at bounding box center [508, 48] width 10 height 8
radio input "true"
click at [592, 161] on input "False" at bounding box center [597, 157] width 10 height 8
radio input "true"
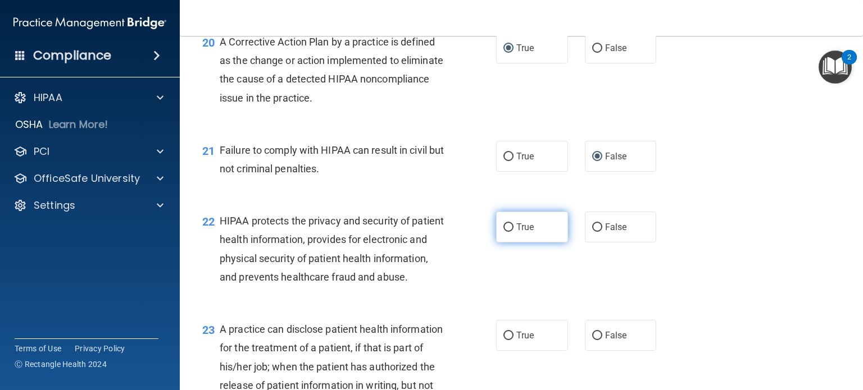
click at [503, 232] on input "True" at bounding box center [508, 228] width 10 height 8
radio input "true"
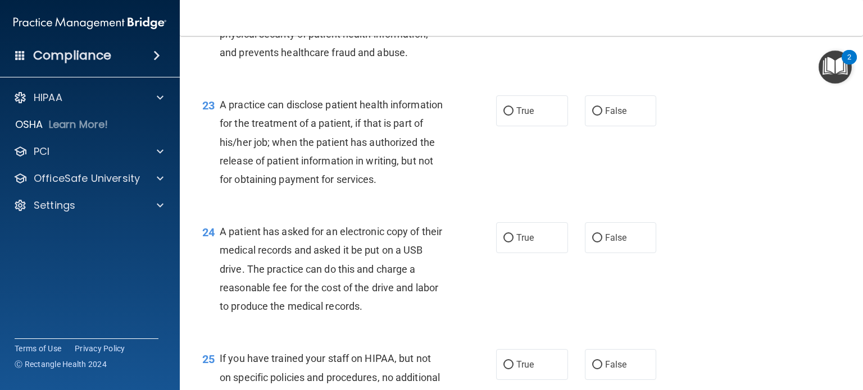
scroll to position [2135, 0]
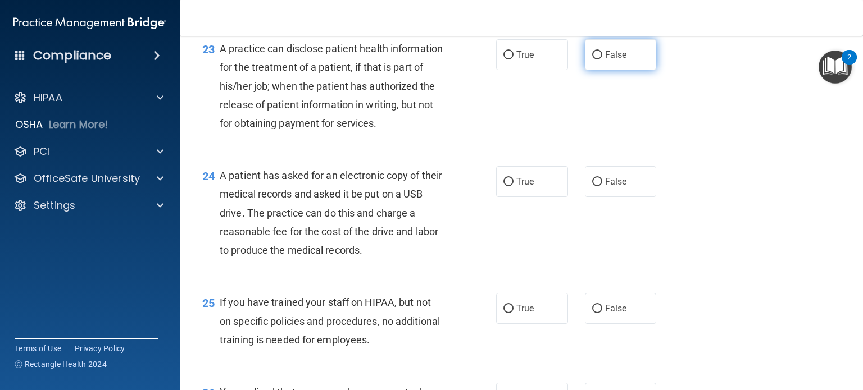
click at [592, 60] on input "False" at bounding box center [597, 55] width 10 height 8
radio input "true"
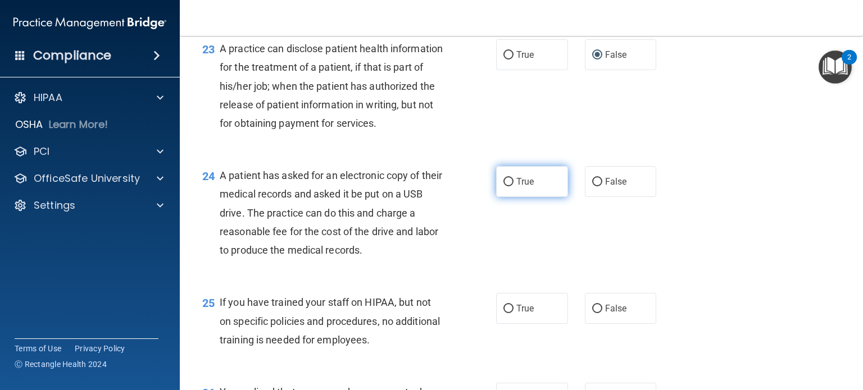
click at [504, 187] on input "True" at bounding box center [508, 182] width 10 height 8
radio input "true"
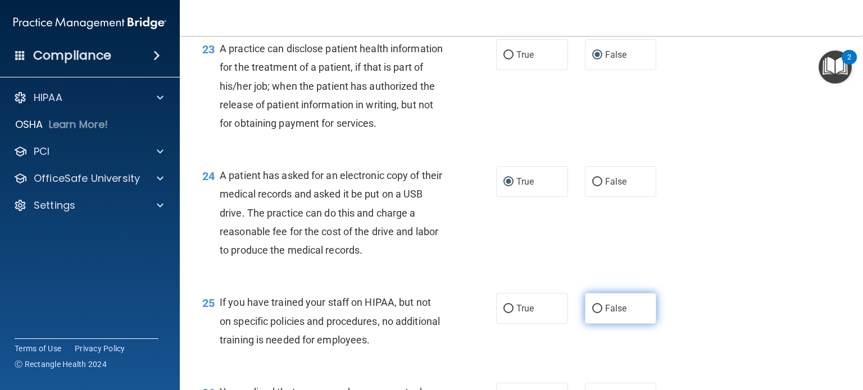
click at [592, 314] on input "False" at bounding box center [597, 309] width 10 height 8
radio input "true"
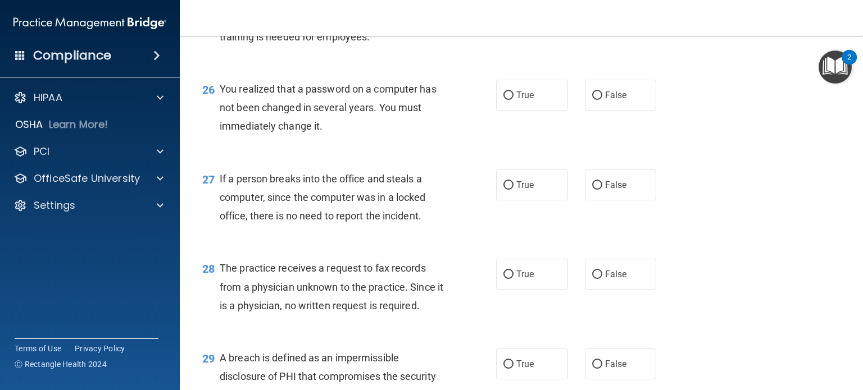
scroll to position [2472, 0]
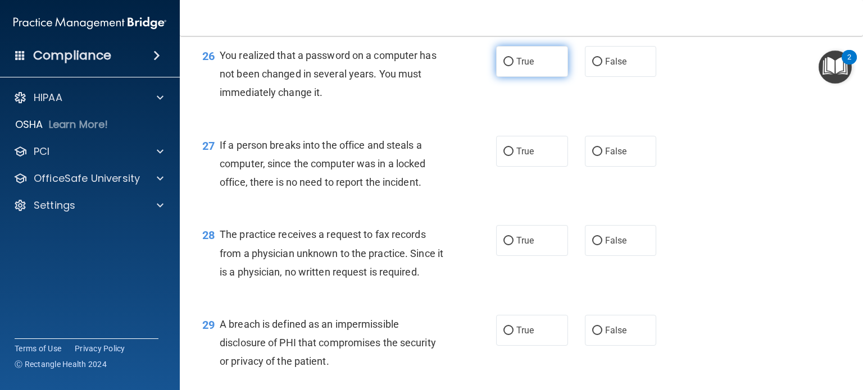
click at [503, 66] on input "True" at bounding box center [508, 62] width 10 height 8
radio input "true"
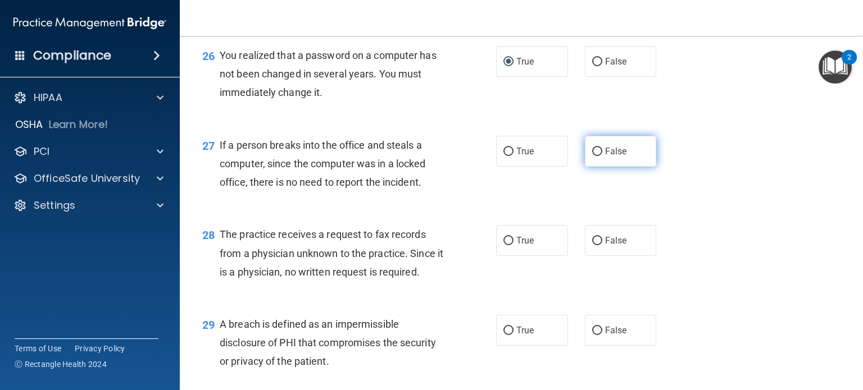
drag, startPoint x: 588, startPoint y: 205, endPoint x: 589, endPoint y: 212, distance: 7.5
click at [592, 156] on input "False" at bounding box center [597, 152] width 10 height 8
radio input "true"
click at [594, 246] on input "False" at bounding box center [597, 241] width 10 height 8
radio input "true"
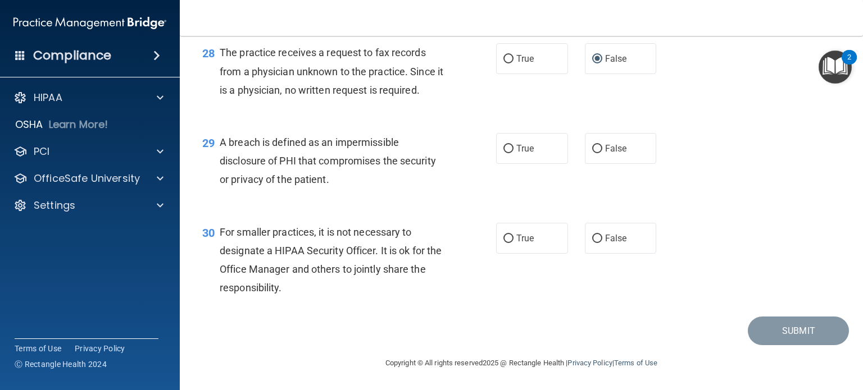
scroll to position [2710, 0]
click at [505, 147] on input "True" at bounding box center [508, 149] width 10 height 8
radio input "true"
click at [593, 239] on input "False" at bounding box center [597, 239] width 10 height 8
radio input "true"
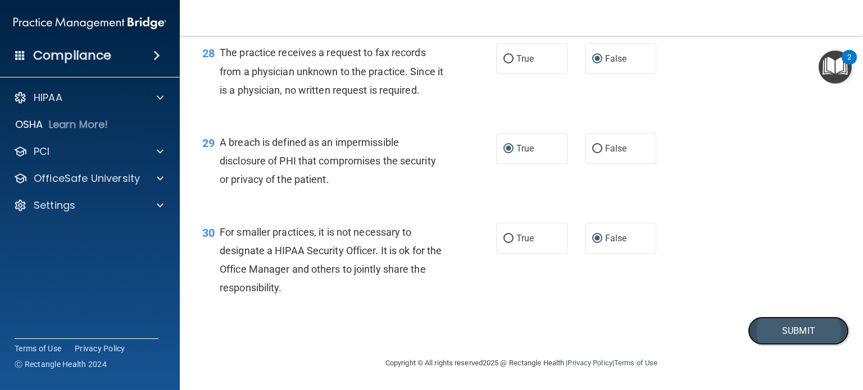
click at [784, 329] on button "Submit" at bounding box center [798, 331] width 101 height 29
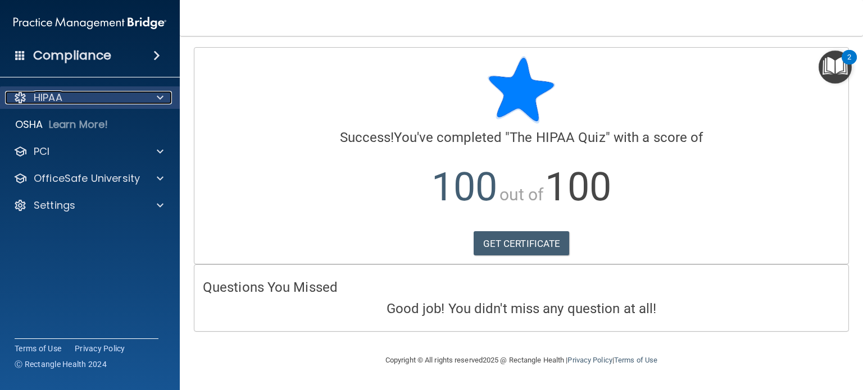
click at [105, 99] on div "HIPAA" at bounding box center [74, 97] width 139 height 13
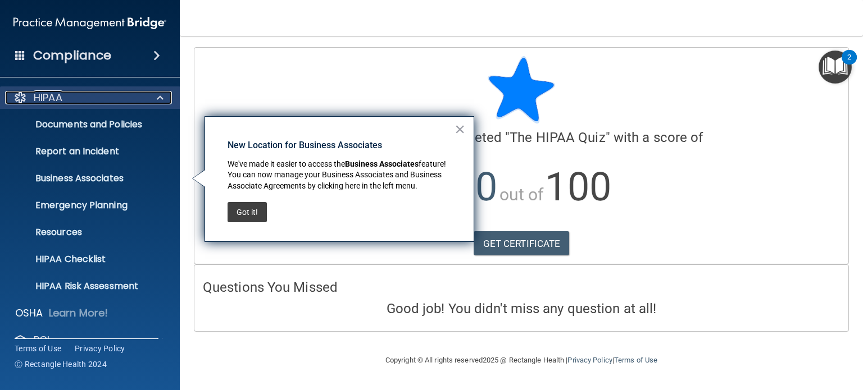
click at [94, 100] on div "HIPAA" at bounding box center [74, 97] width 139 height 13
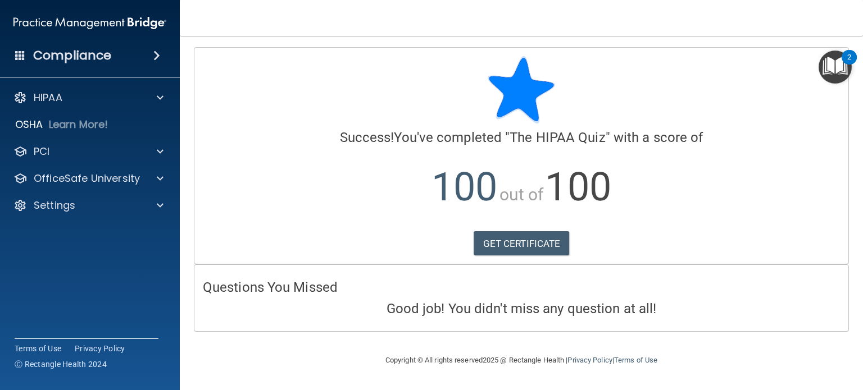
click at [184, 155] on main "Calculating your score.... Success! You've completed " The HIPAA Quiz " with a …" at bounding box center [521, 213] width 683 height 355
click at [164, 152] on div at bounding box center [158, 151] width 28 height 13
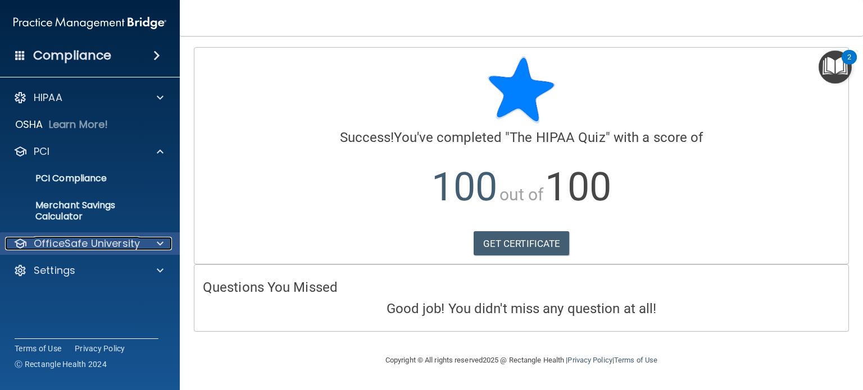
click at [138, 239] on p "OfficeSafe University" at bounding box center [87, 243] width 106 height 13
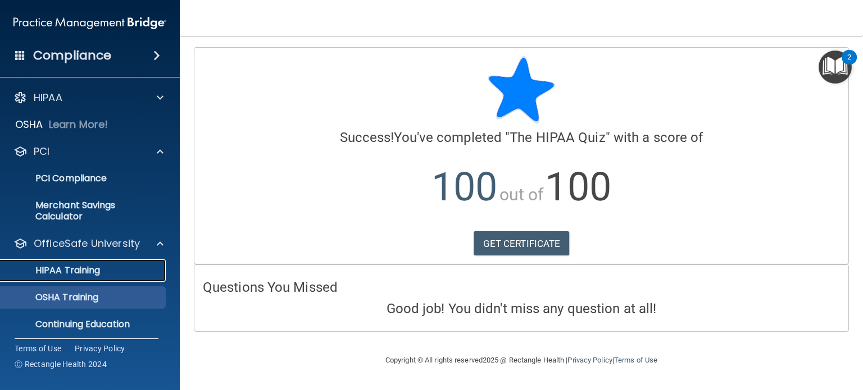
click at [110, 271] on div "HIPAA Training" at bounding box center [83, 270] width 153 height 11
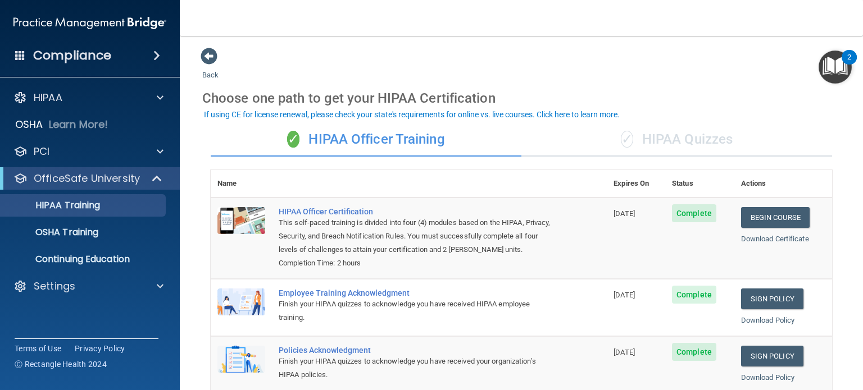
click at [648, 133] on div "✓ HIPAA Quizzes" at bounding box center [676, 140] width 311 height 34
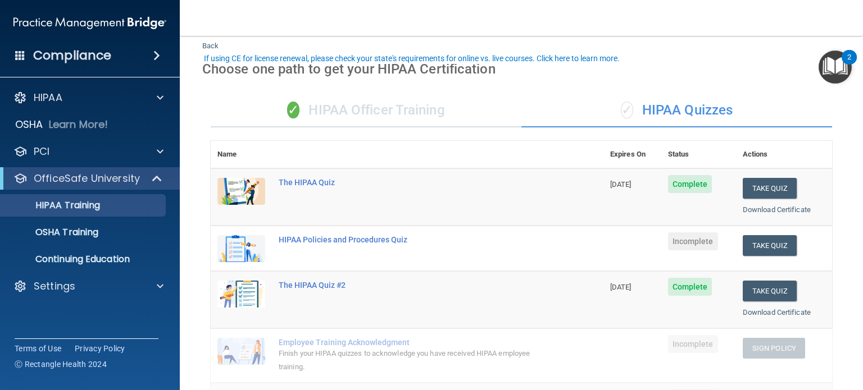
scroll to position [56, 0]
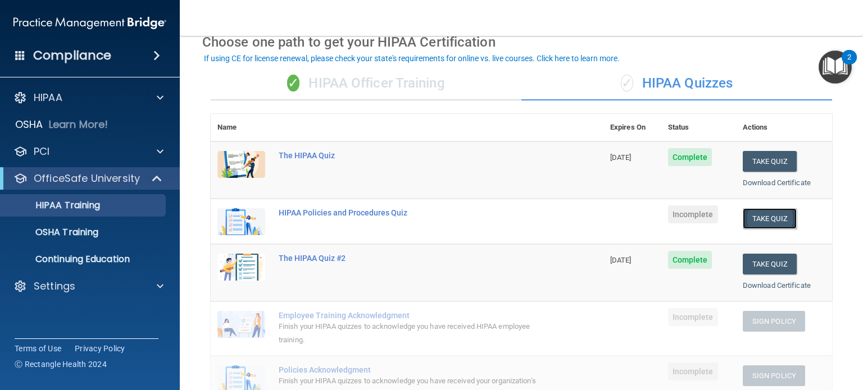
click at [751, 214] on button "Take Quiz" at bounding box center [770, 218] width 54 height 21
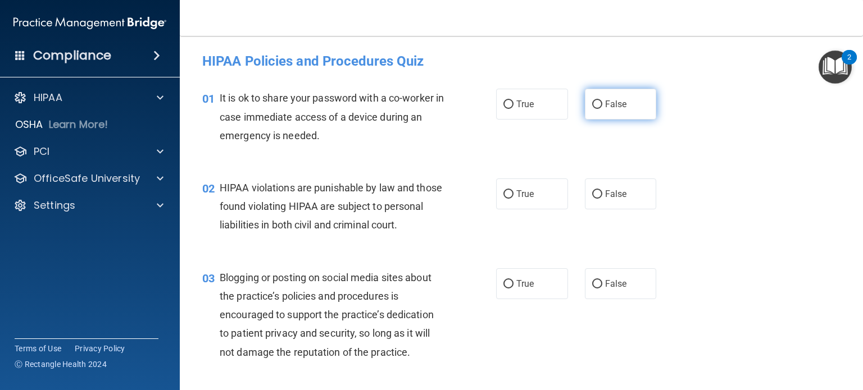
click at [596, 102] on input "False" at bounding box center [597, 105] width 10 height 8
radio input "true"
click at [504, 196] on input "True" at bounding box center [508, 194] width 10 height 8
radio input "true"
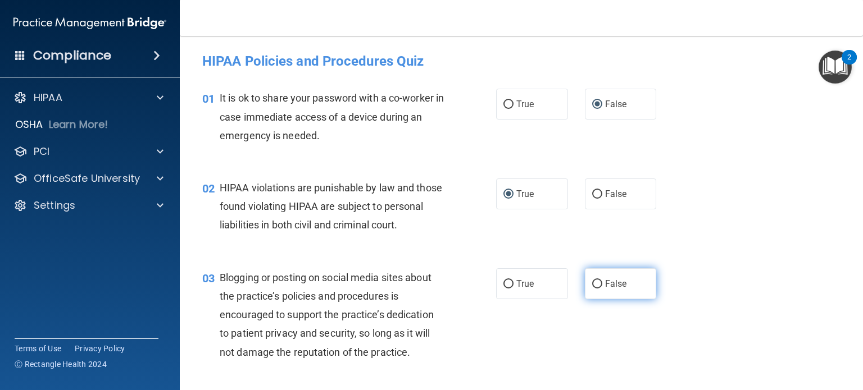
click at [594, 289] on input "False" at bounding box center [597, 284] width 10 height 8
radio input "true"
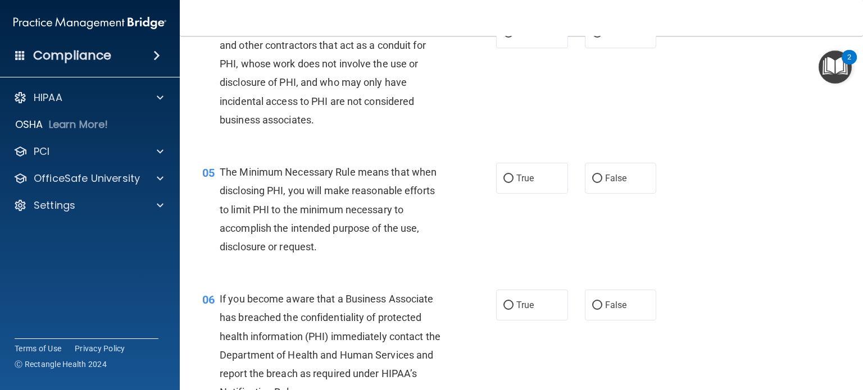
scroll to position [337, 0]
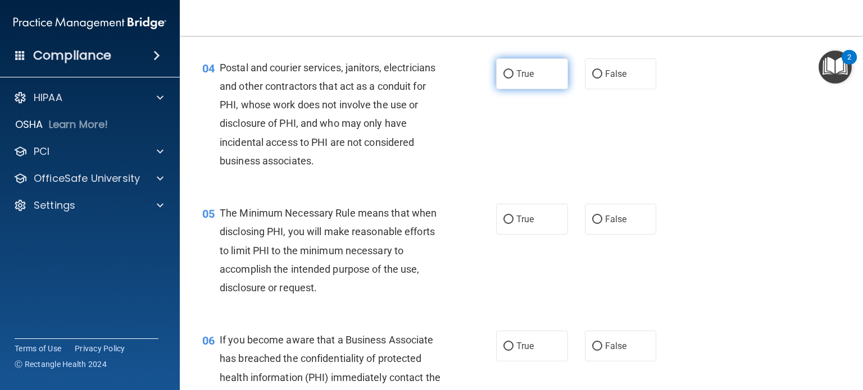
click at [507, 79] on input "True" at bounding box center [508, 74] width 10 height 8
radio input "true"
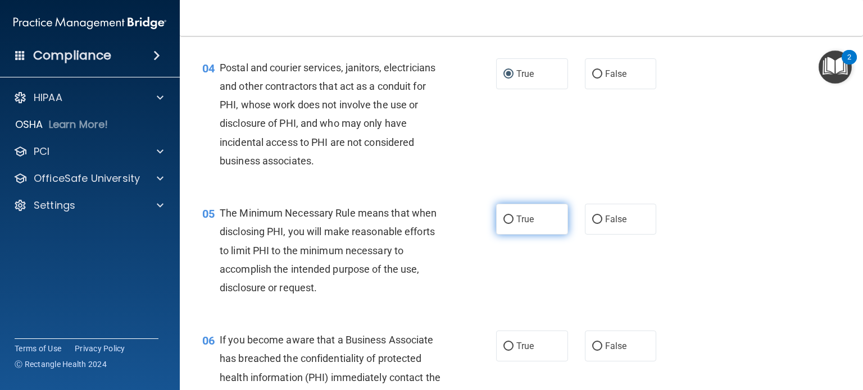
click at [506, 224] on input "True" at bounding box center [508, 220] width 10 height 8
radio input "true"
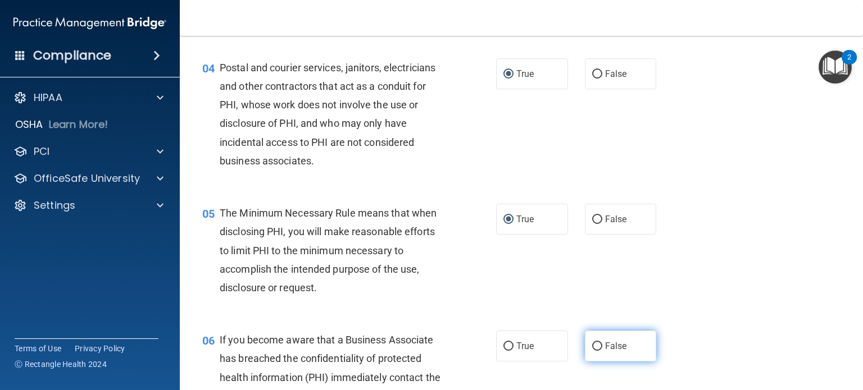
click at [592, 351] on input "False" at bounding box center [597, 347] width 10 height 8
radio input "true"
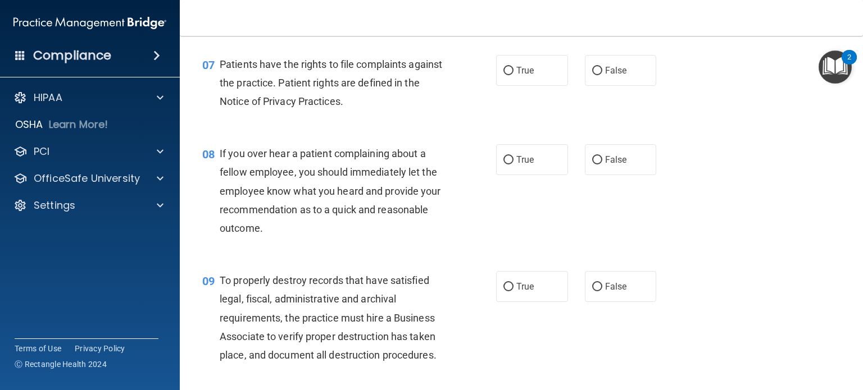
scroll to position [787, 0]
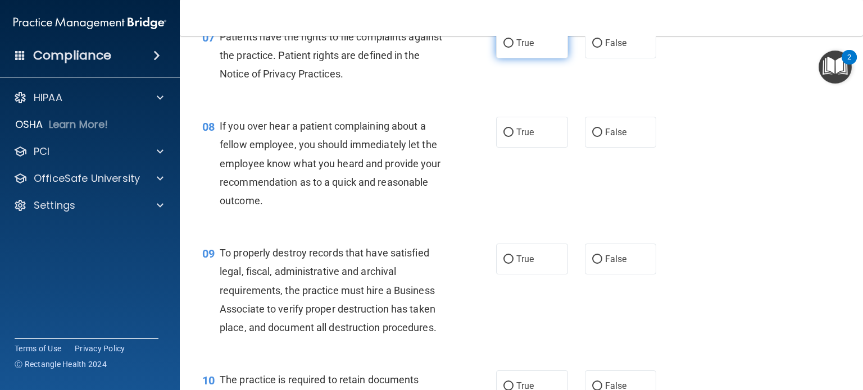
click at [504, 48] on input "True" at bounding box center [508, 43] width 10 height 8
radio input "true"
click at [592, 137] on input "False" at bounding box center [597, 133] width 10 height 8
radio input "true"
click at [592, 264] on input "False" at bounding box center [597, 260] width 10 height 8
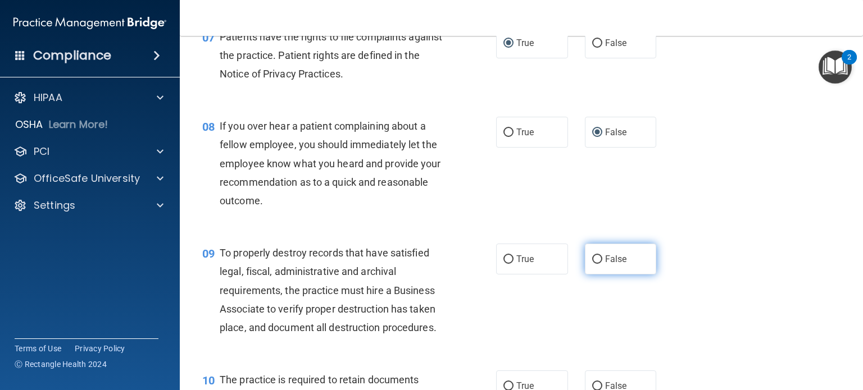
radio input "true"
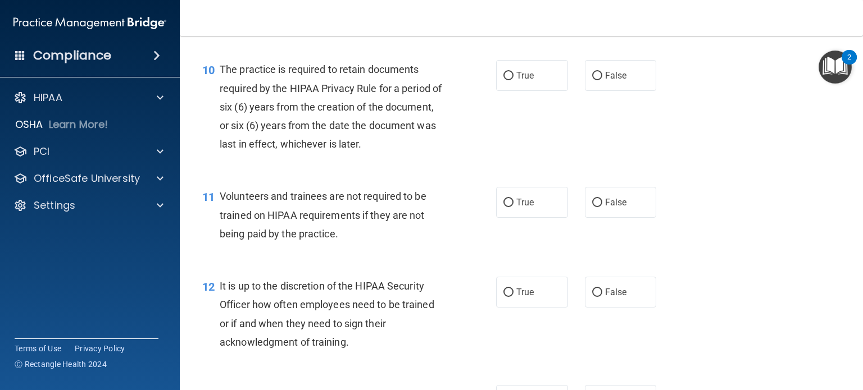
scroll to position [1124, 0]
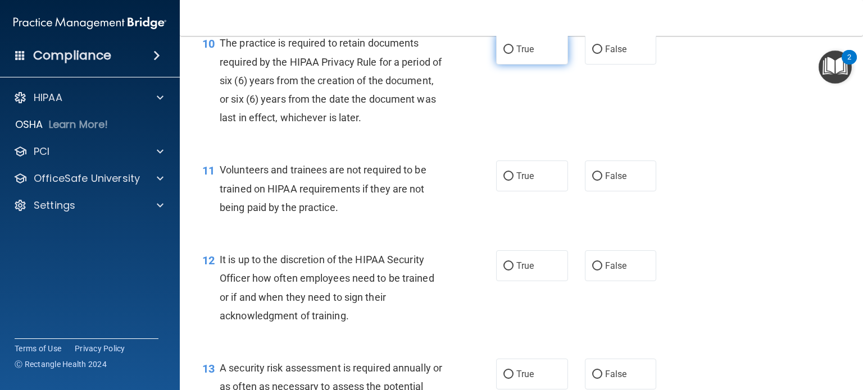
click at [507, 65] on label "True" at bounding box center [532, 49] width 72 height 31
click at [507, 54] on input "True" at bounding box center [508, 50] width 10 height 8
radio input "true"
click at [593, 181] on input "False" at bounding box center [597, 176] width 10 height 8
radio input "true"
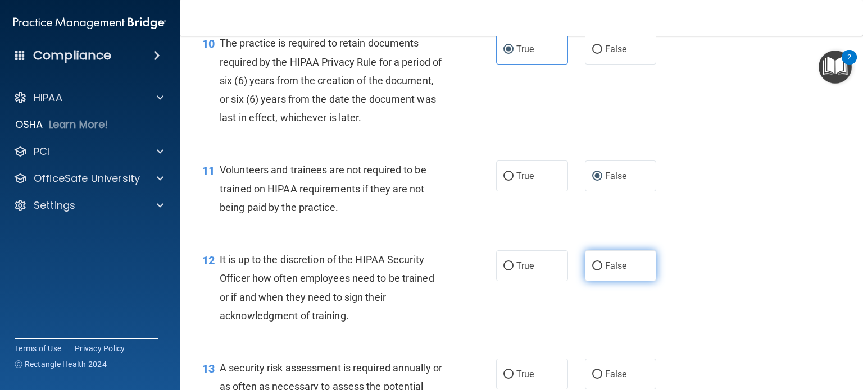
click at [592, 271] on input "False" at bounding box center [597, 266] width 10 height 8
radio input "true"
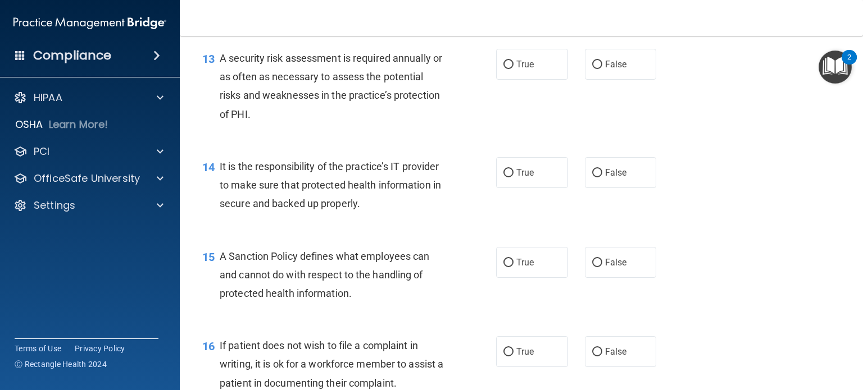
scroll to position [1461, 0]
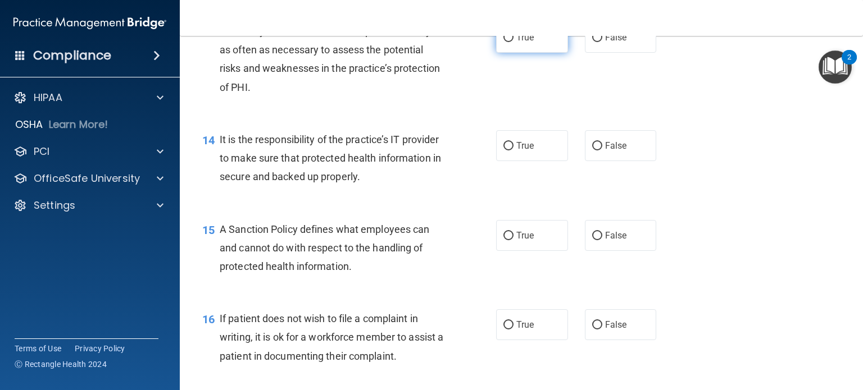
click at [503, 42] on input "True" at bounding box center [508, 38] width 10 height 8
radio input "true"
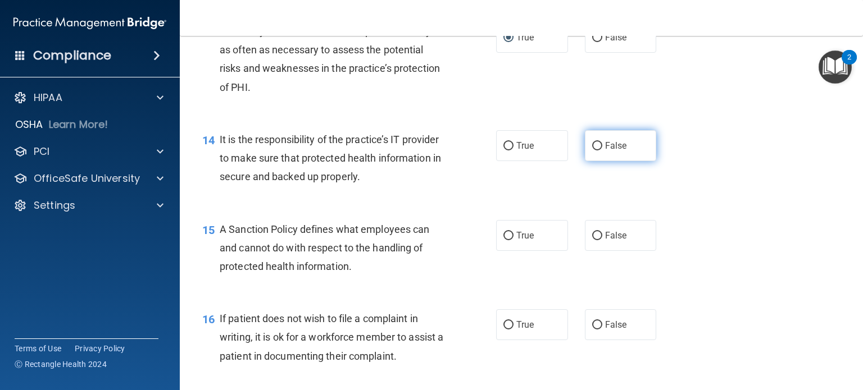
click at [592, 151] on input "False" at bounding box center [597, 146] width 10 height 8
radio input "true"
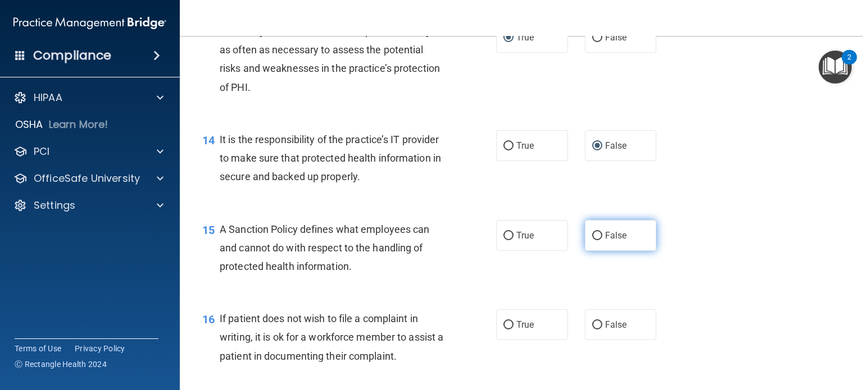
click at [593, 240] on input "False" at bounding box center [597, 236] width 10 height 8
radio input "true"
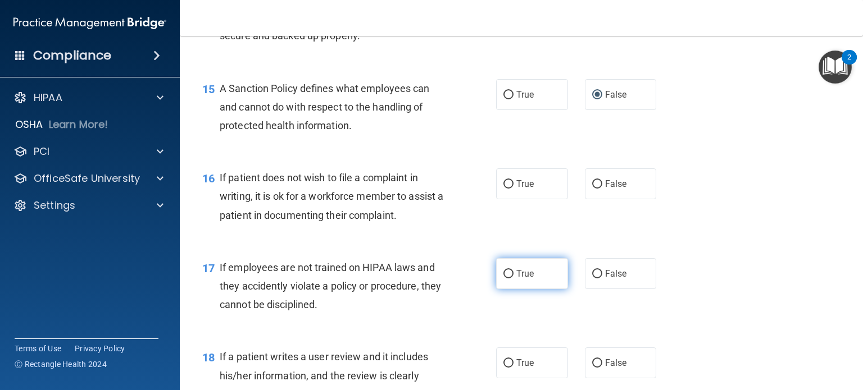
scroll to position [1629, 0]
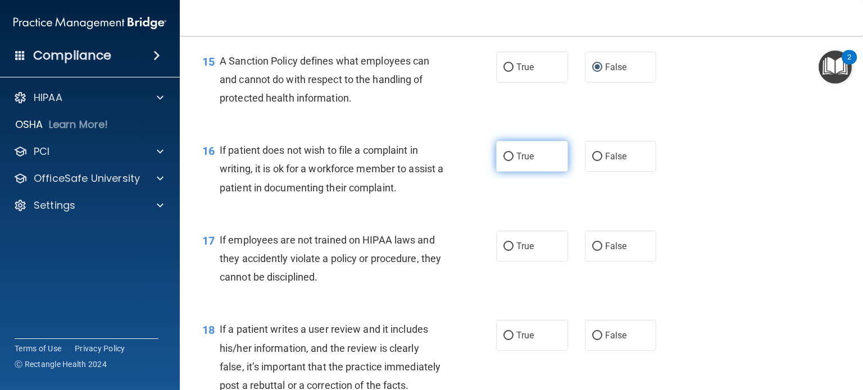
click at [506, 161] on input "True" at bounding box center [508, 157] width 10 height 8
radio input "true"
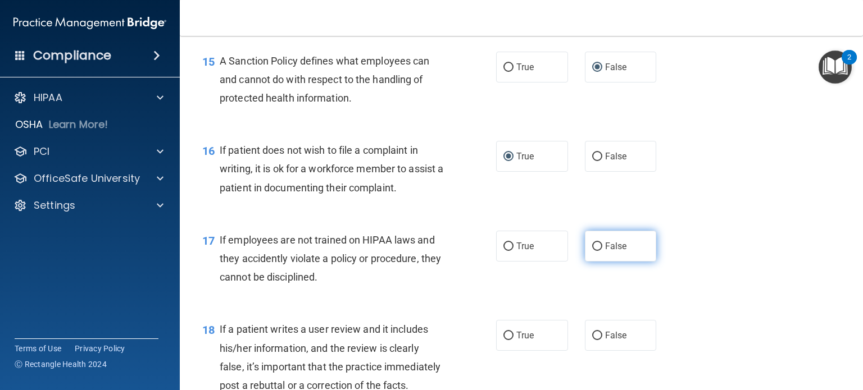
click at [592, 251] on input "False" at bounding box center [597, 247] width 10 height 8
radio input "true"
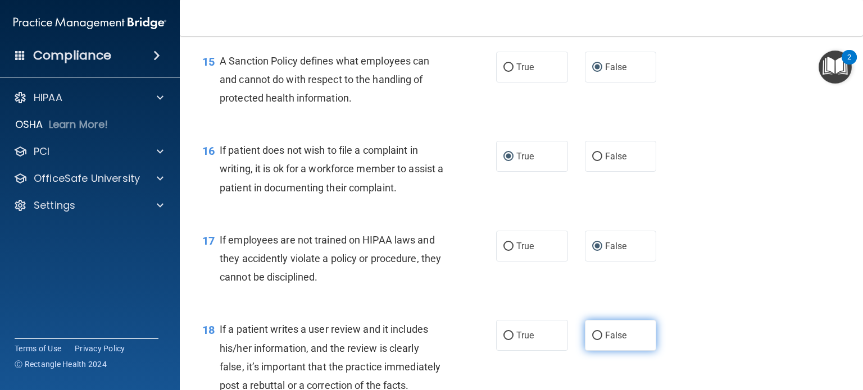
click at [592, 340] on input "False" at bounding box center [597, 336] width 10 height 8
radio input "true"
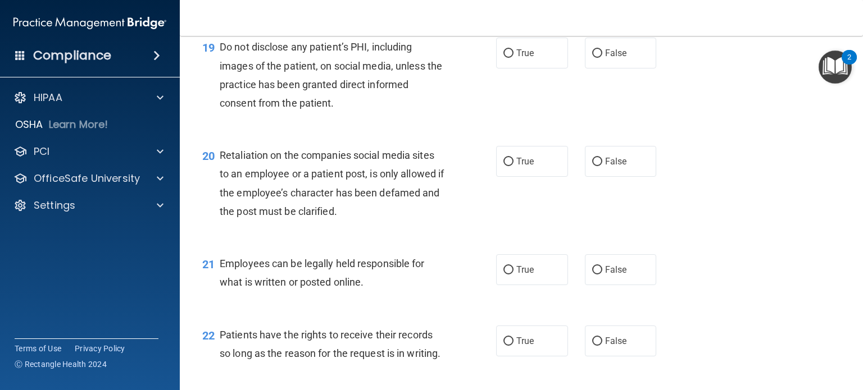
scroll to position [2023, 0]
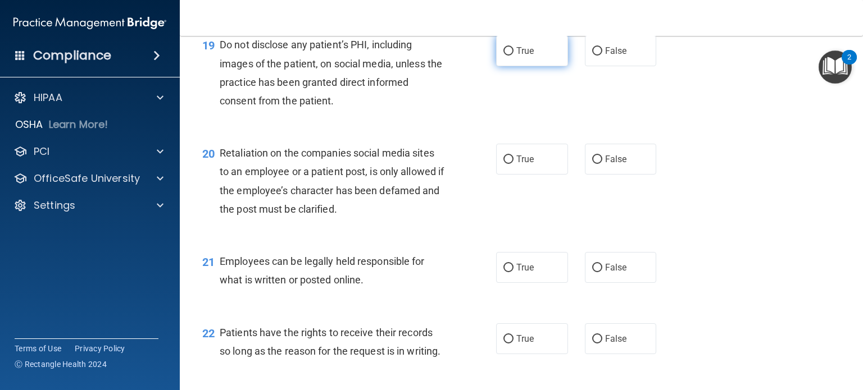
click at [506, 56] on input "True" at bounding box center [508, 51] width 10 height 8
radio input "true"
click at [592, 164] on input "False" at bounding box center [597, 160] width 10 height 8
radio input "true"
click at [503, 273] on input "True" at bounding box center [508, 268] width 10 height 8
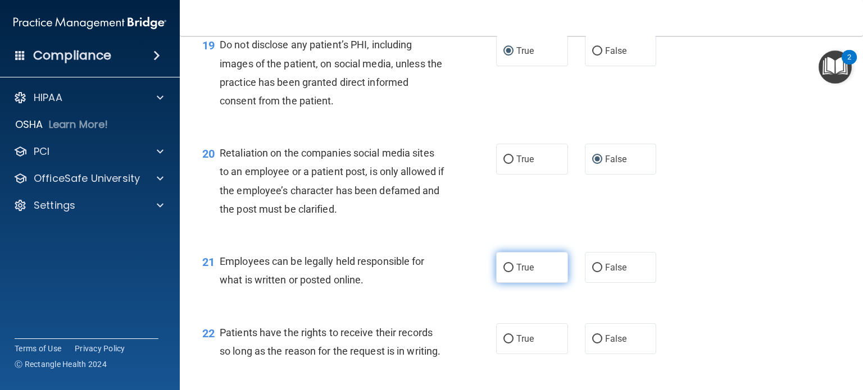
radio input "true"
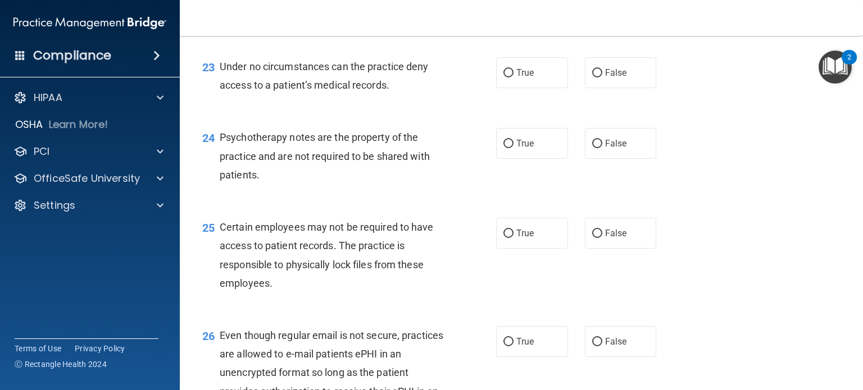
scroll to position [2304, 0]
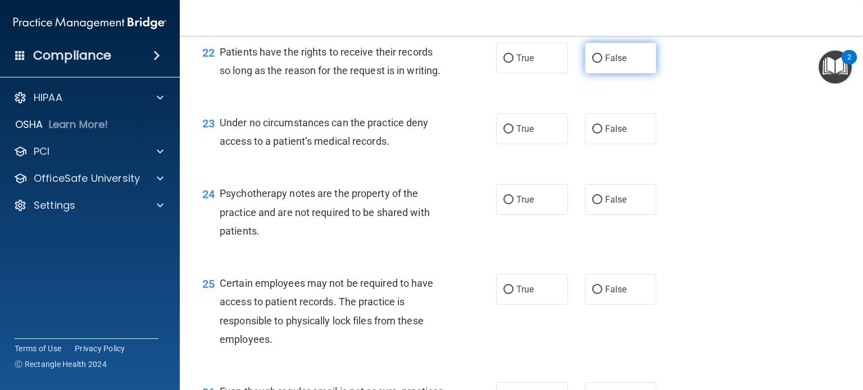
click at [592, 63] on input "False" at bounding box center [597, 59] width 10 height 8
radio input "true"
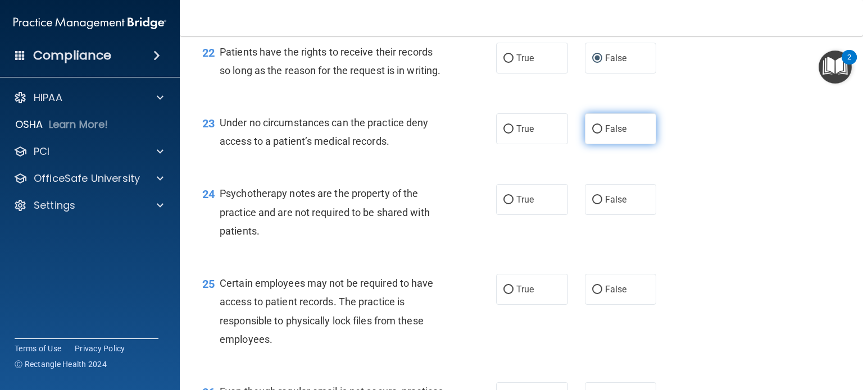
click at [592, 134] on input "False" at bounding box center [597, 129] width 10 height 8
radio input "true"
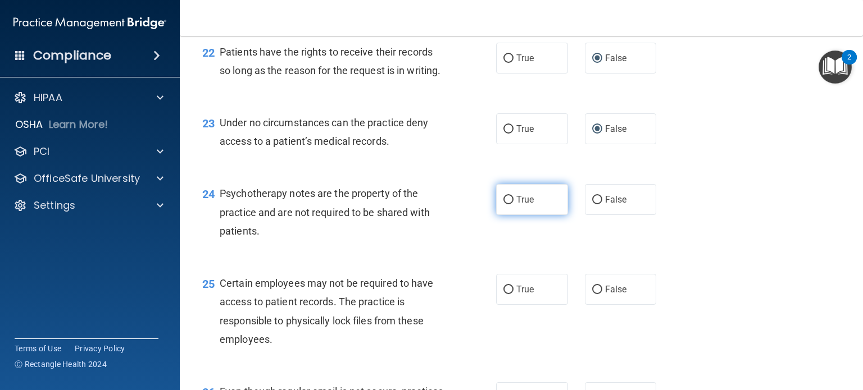
click at [503, 205] on input "True" at bounding box center [508, 200] width 10 height 8
radio input "true"
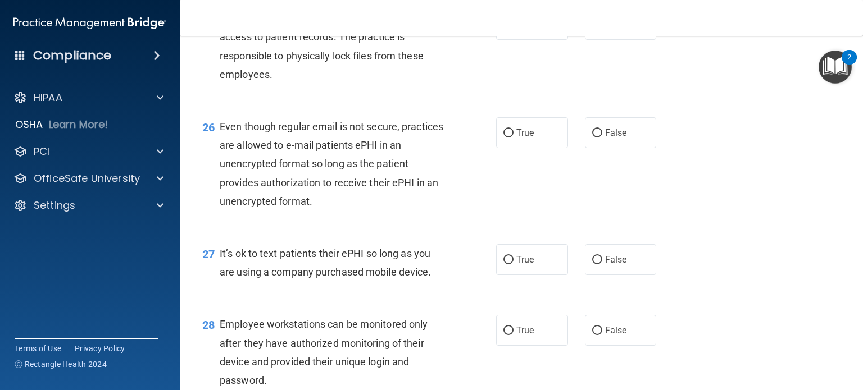
scroll to position [2585, 0]
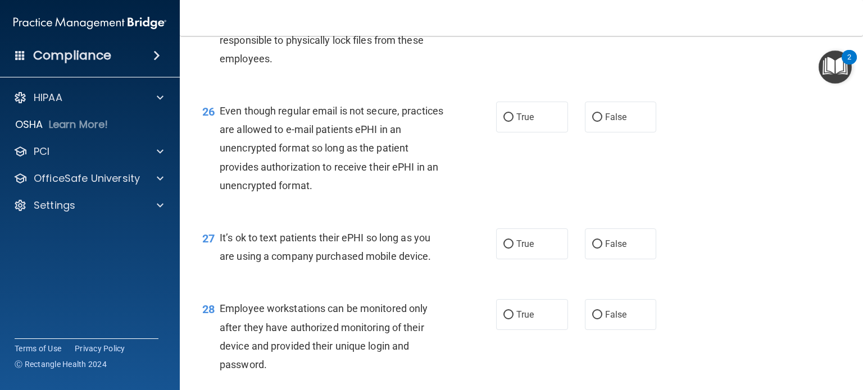
click at [508, 13] on input "True" at bounding box center [508, 9] width 10 height 8
radio input "true"
click at [503, 122] on input "True" at bounding box center [508, 117] width 10 height 8
radio input "true"
click at [593, 249] on input "False" at bounding box center [597, 244] width 10 height 8
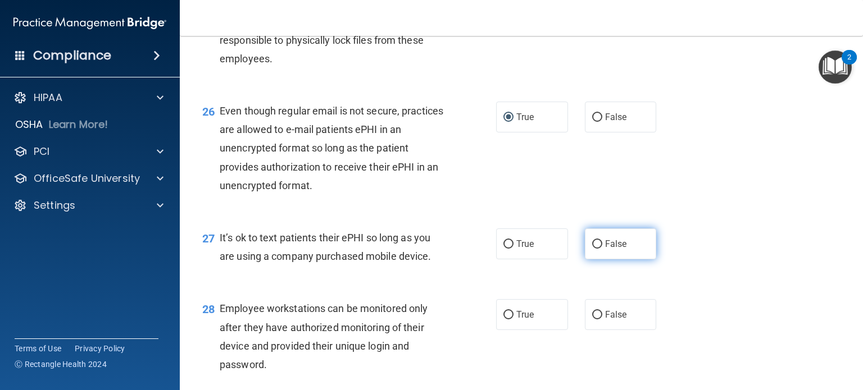
radio input "true"
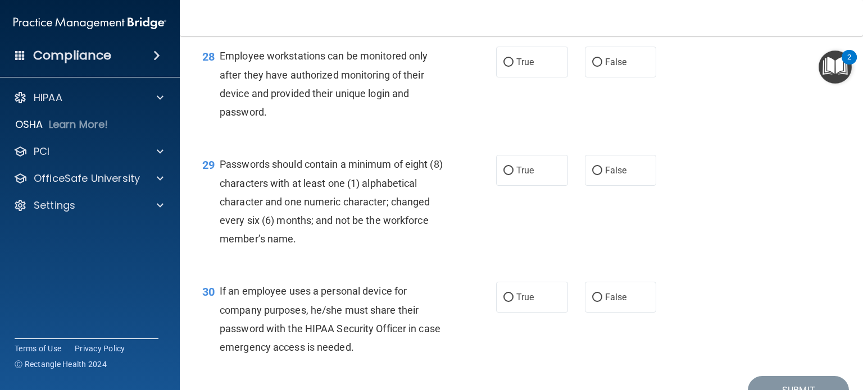
scroll to position [2866, 0]
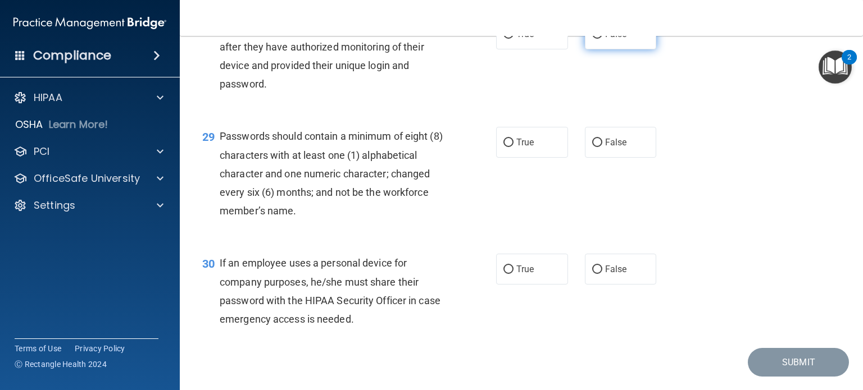
click at [593, 39] on input "False" at bounding box center [597, 34] width 10 height 8
radio input "true"
click at [506, 147] on input "True" at bounding box center [508, 143] width 10 height 8
radio input "true"
click at [593, 274] on input "False" at bounding box center [597, 270] width 10 height 8
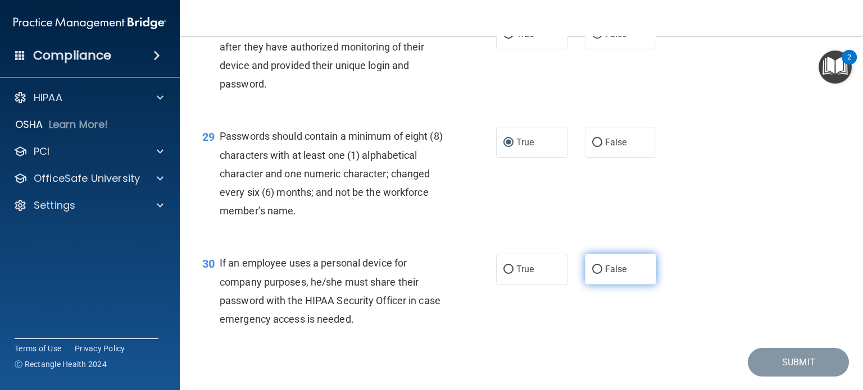
radio input "true"
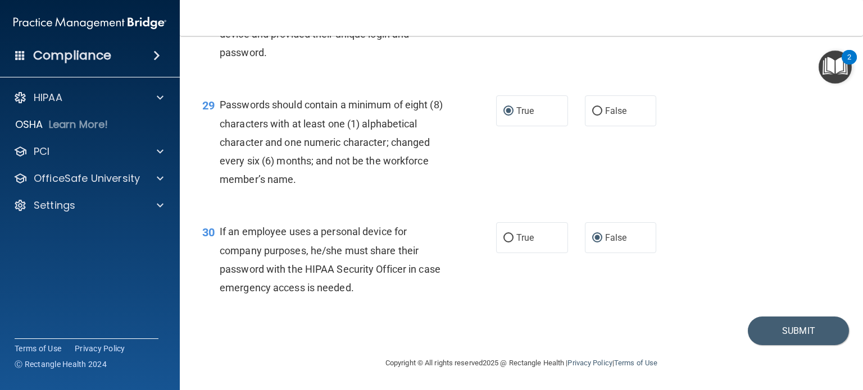
scroll to position [2953, 0]
click at [785, 335] on button "Submit" at bounding box center [798, 331] width 101 height 29
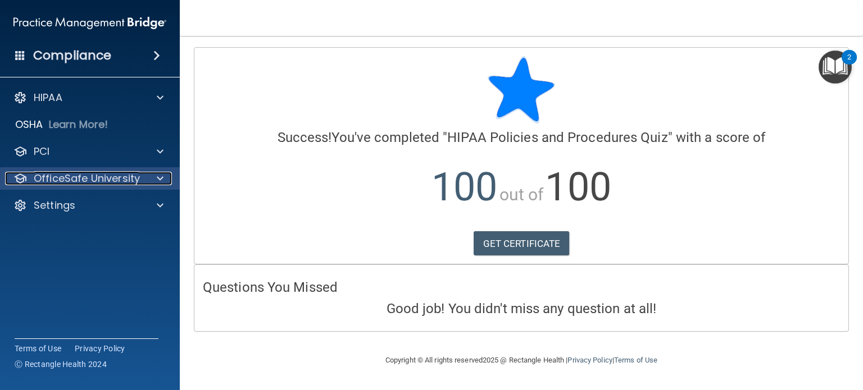
click at [79, 181] on p "OfficeSafe University" at bounding box center [87, 178] width 106 height 13
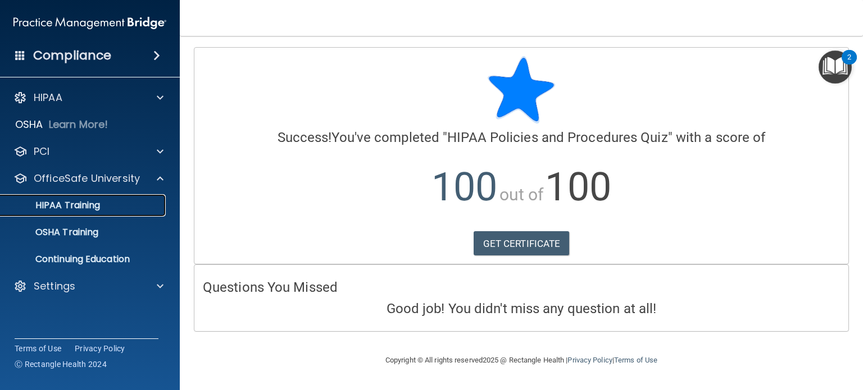
click at [80, 202] on p "HIPAA Training" at bounding box center [53, 205] width 93 height 11
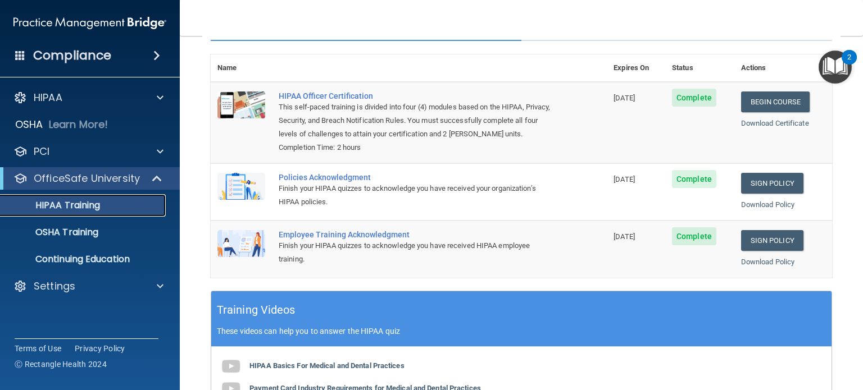
scroll to position [96, 0]
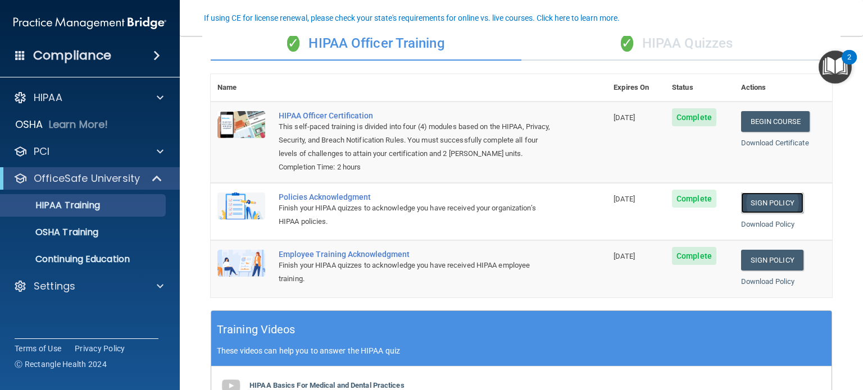
click at [753, 214] on link "Sign Policy" at bounding box center [772, 203] width 62 height 21
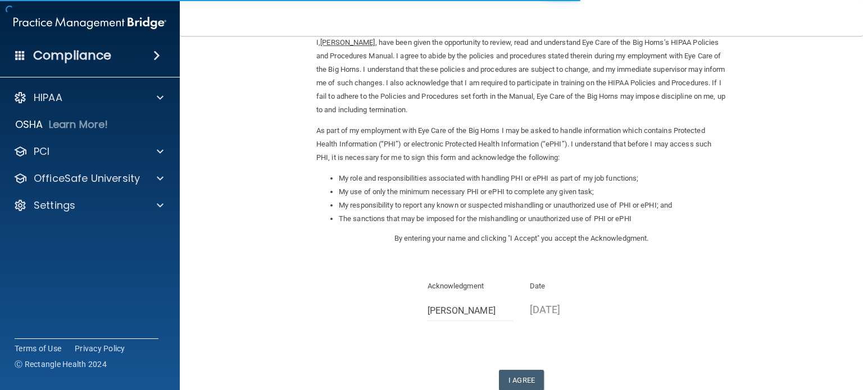
scroll to position [112, 0]
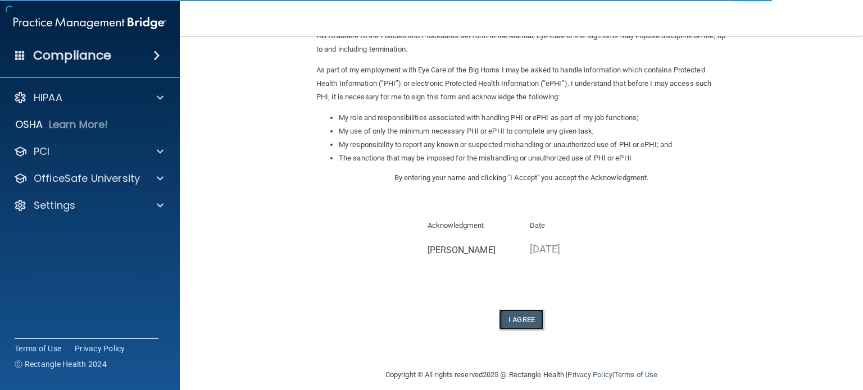
click at [514, 323] on button "I Agree" at bounding box center [521, 320] width 45 height 21
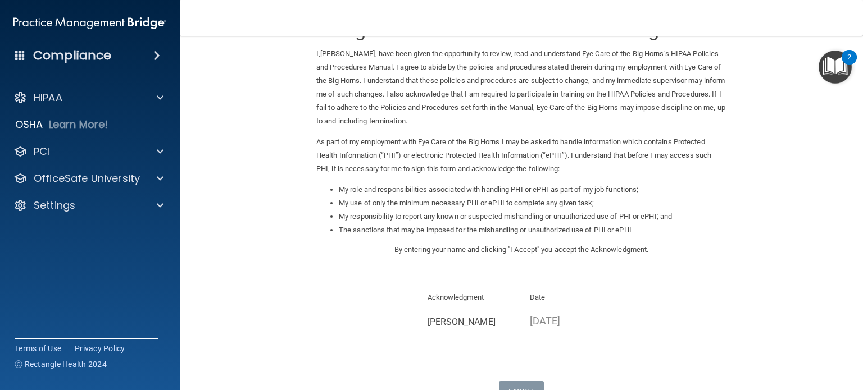
scroll to position [0, 0]
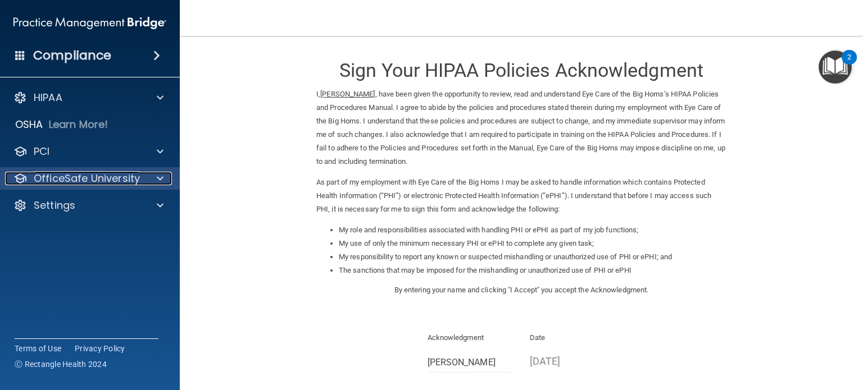
click at [142, 177] on div "OfficeSafe University" at bounding box center [74, 178] width 139 height 13
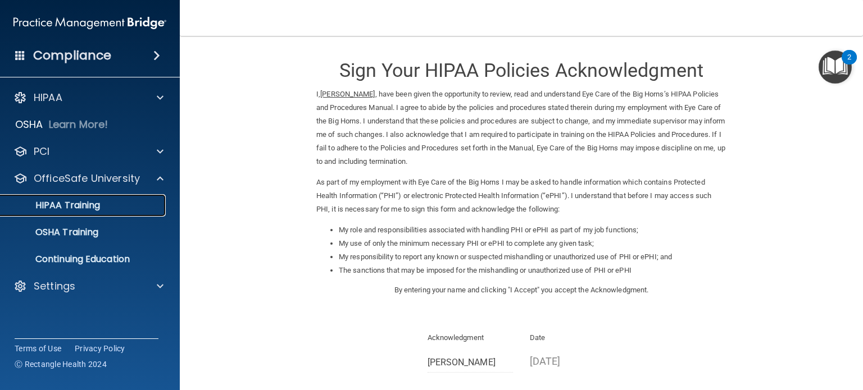
click at [86, 206] on p "HIPAA Training" at bounding box center [53, 205] width 93 height 11
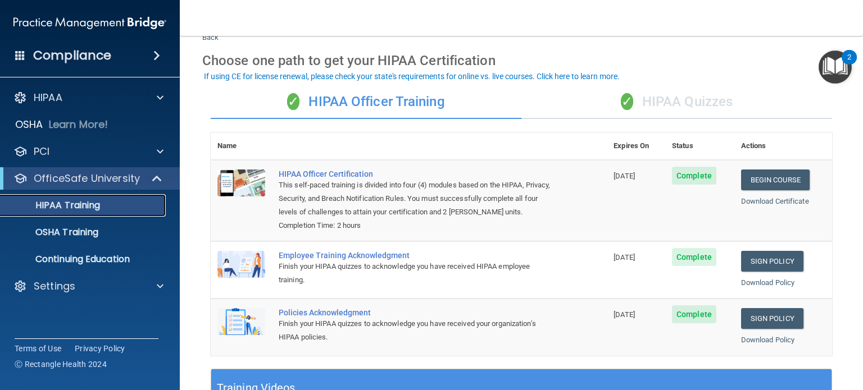
scroll to position [112, 0]
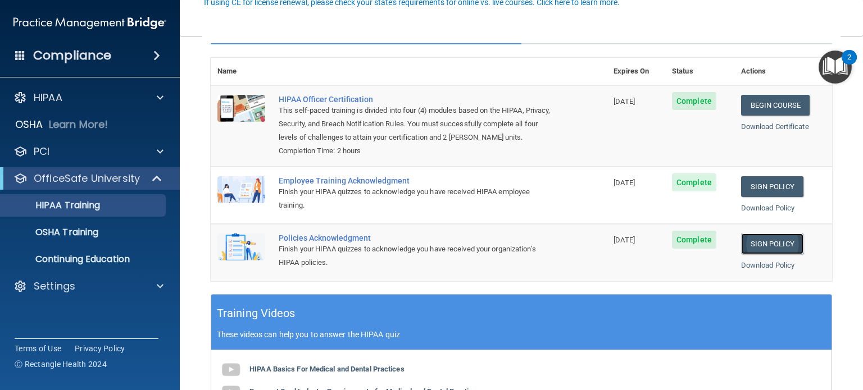
click at [752, 255] on link "Sign Policy" at bounding box center [772, 244] width 62 height 21
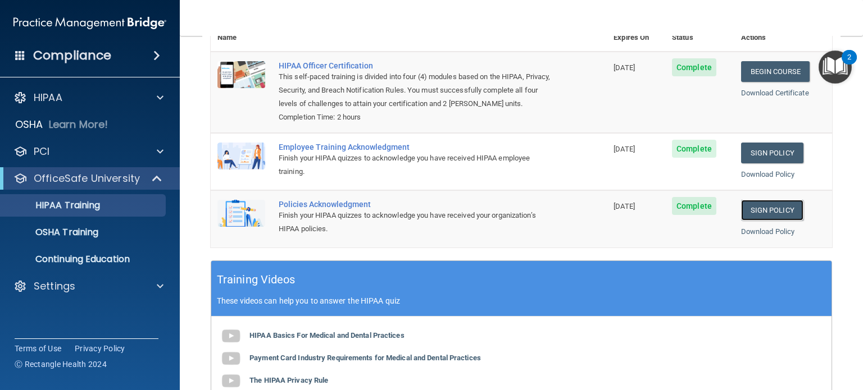
scroll to position [0, 0]
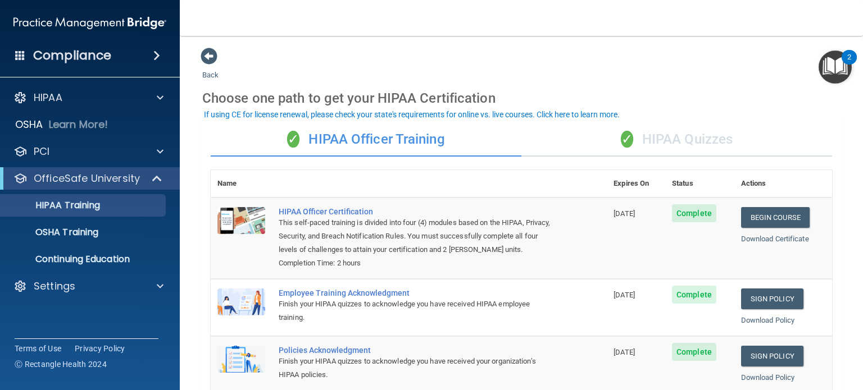
click at [692, 138] on div "✓ HIPAA Quizzes" at bounding box center [676, 140] width 311 height 34
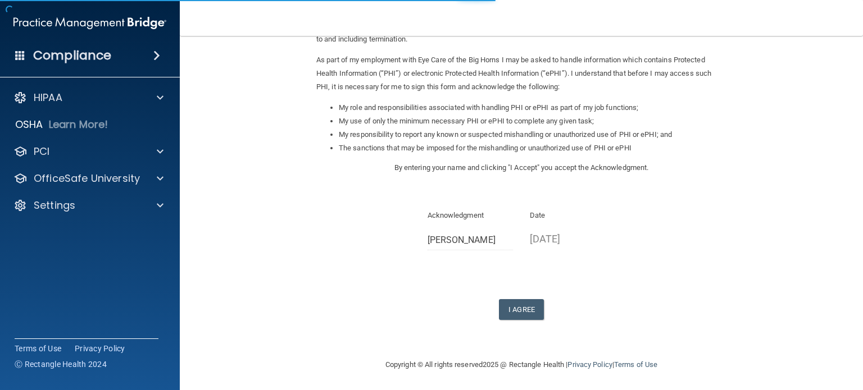
scroll to position [124, 0]
click at [520, 314] on button "I Agree" at bounding box center [521, 308] width 45 height 21
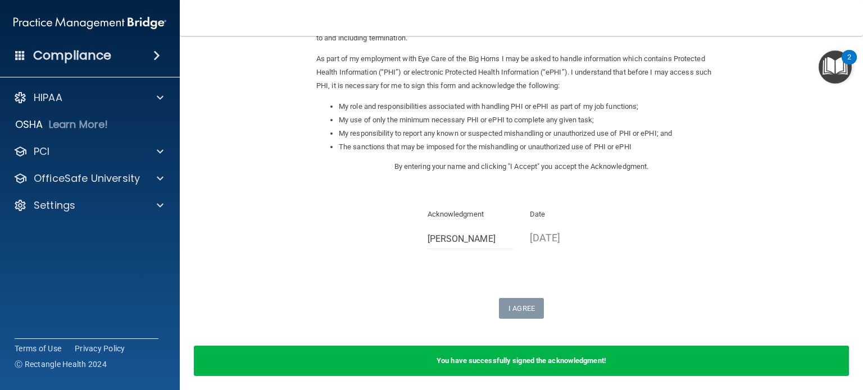
scroll to position [167, 0]
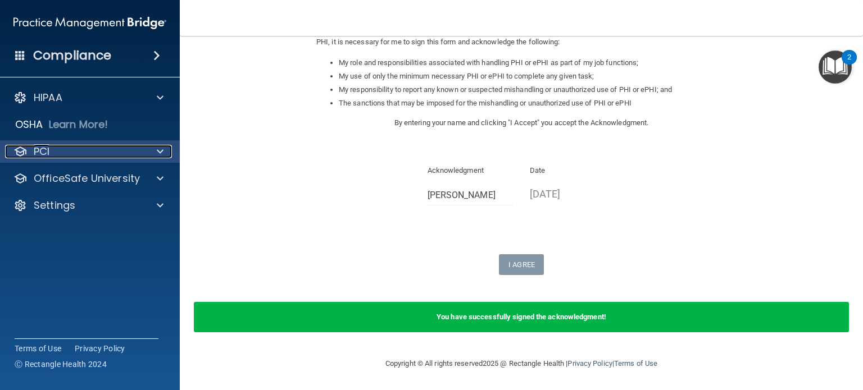
click at [64, 154] on div "PCI" at bounding box center [74, 151] width 139 height 13
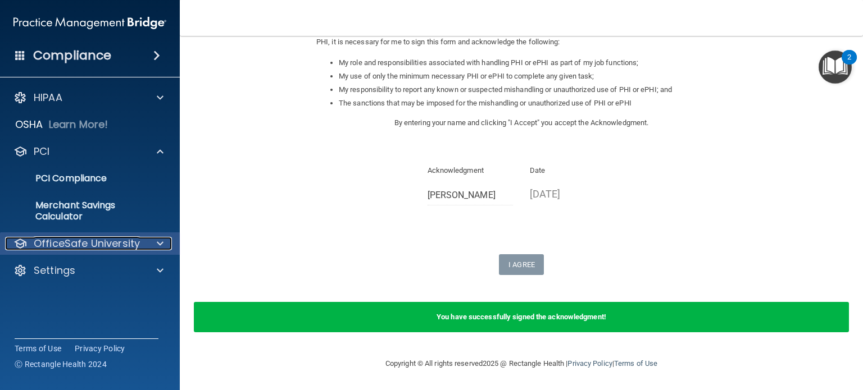
click at [57, 238] on p "OfficeSafe University" at bounding box center [87, 243] width 106 height 13
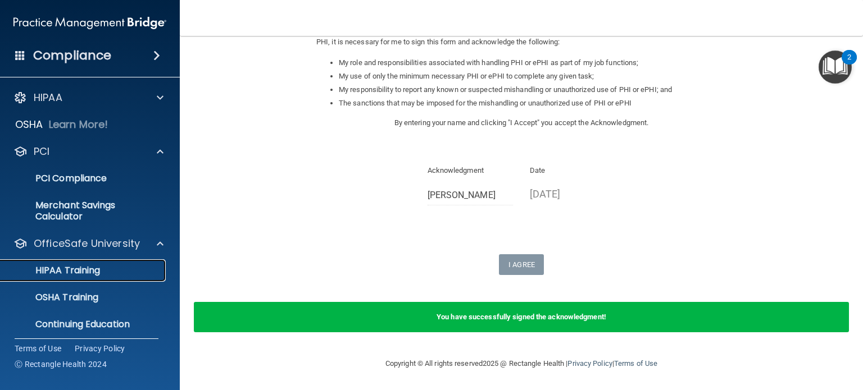
click at [58, 274] on p "HIPAA Training" at bounding box center [53, 270] width 93 height 11
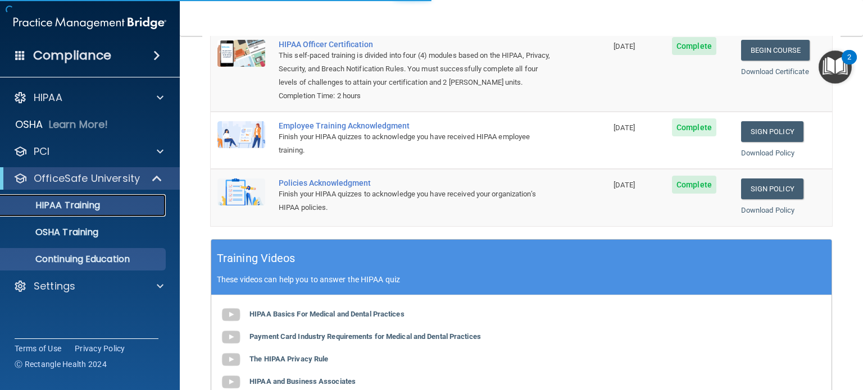
scroll to position [377, 0]
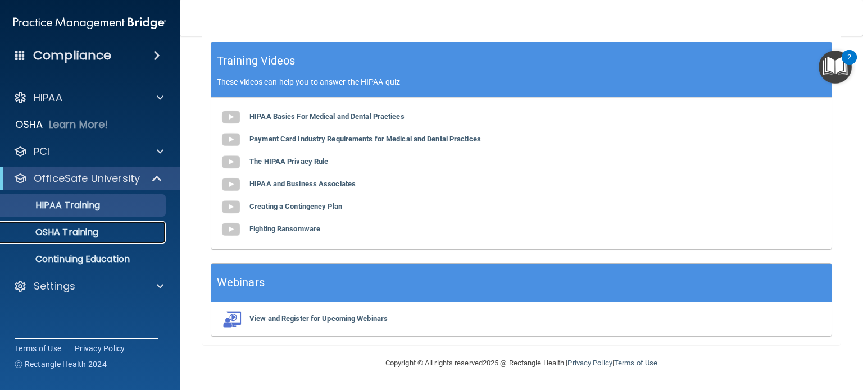
click at [99, 233] on div "OSHA Training" at bounding box center [83, 232] width 153 height 11
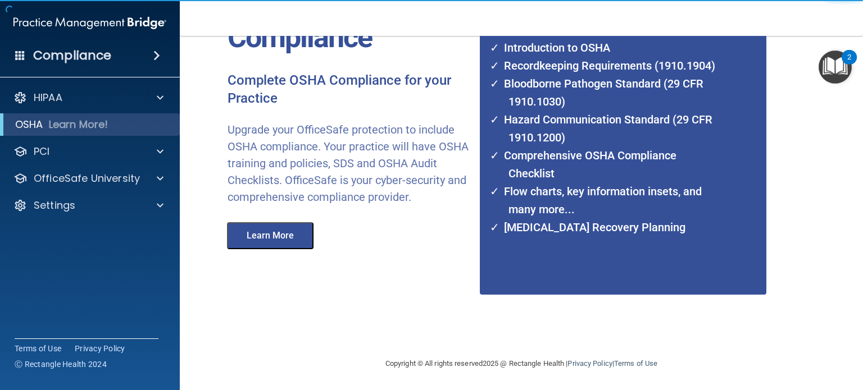
scroll to position [54, 0]
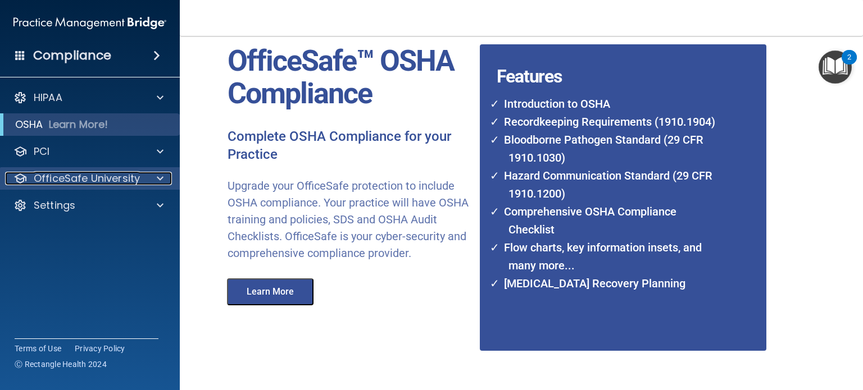
click at [92, 174] on p "OfficeSafe University" at bounding box center [87, 178] width 106 height 13
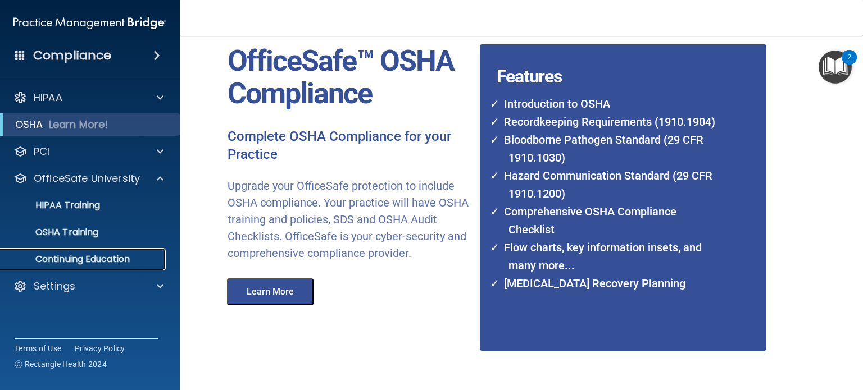
click at [60, 259] on p "Continuing Education" at bounding box center [83, 259] width 153 height 11
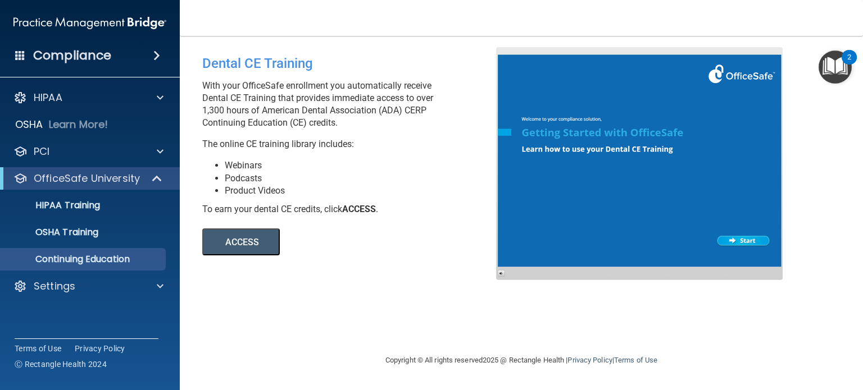
click at [115, 56] on div "Compliance" at bounding box center [90, 55] width 180 height 25
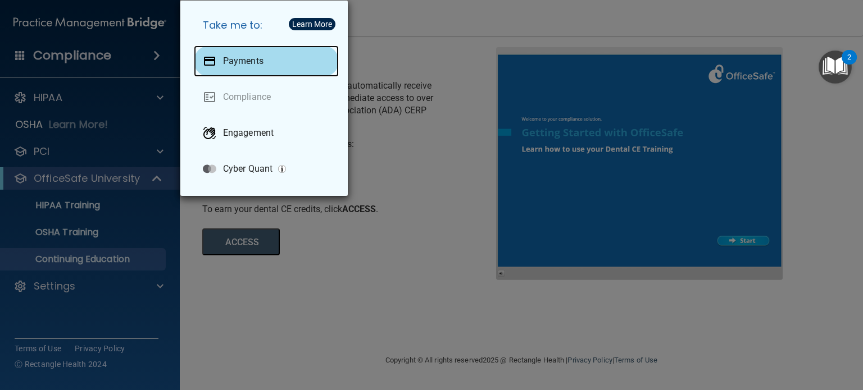
click at [233, 63] on p "Payments" at bounding box center [243, 61] width 40 height 11
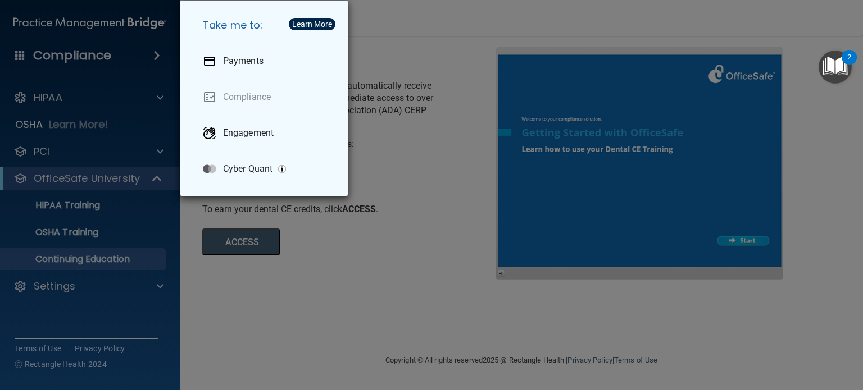
click at [436, 17] on div "Take me to: Payments Compliance Engagement Cyber Quant" at bounding box center [431, 195] width 863 height 390
